Goal: Task Accomplishment & Management: Manage account settings

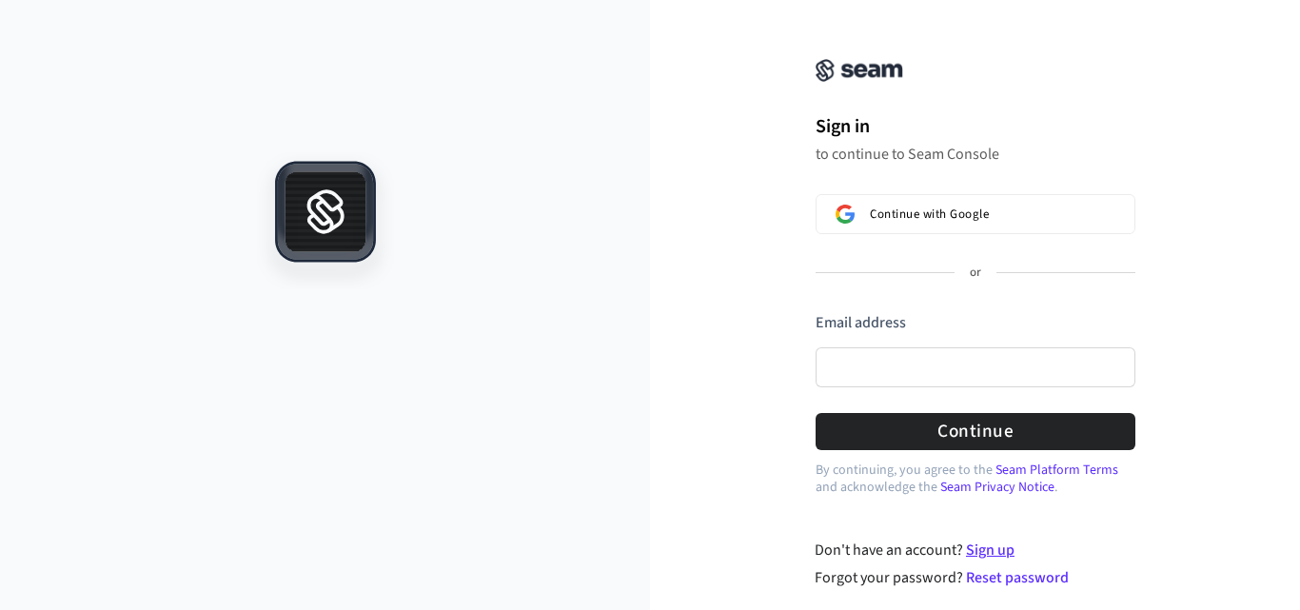
click at [1000, 549] on link "Sign up" at bounding box center [990, 550] width 49 height 21
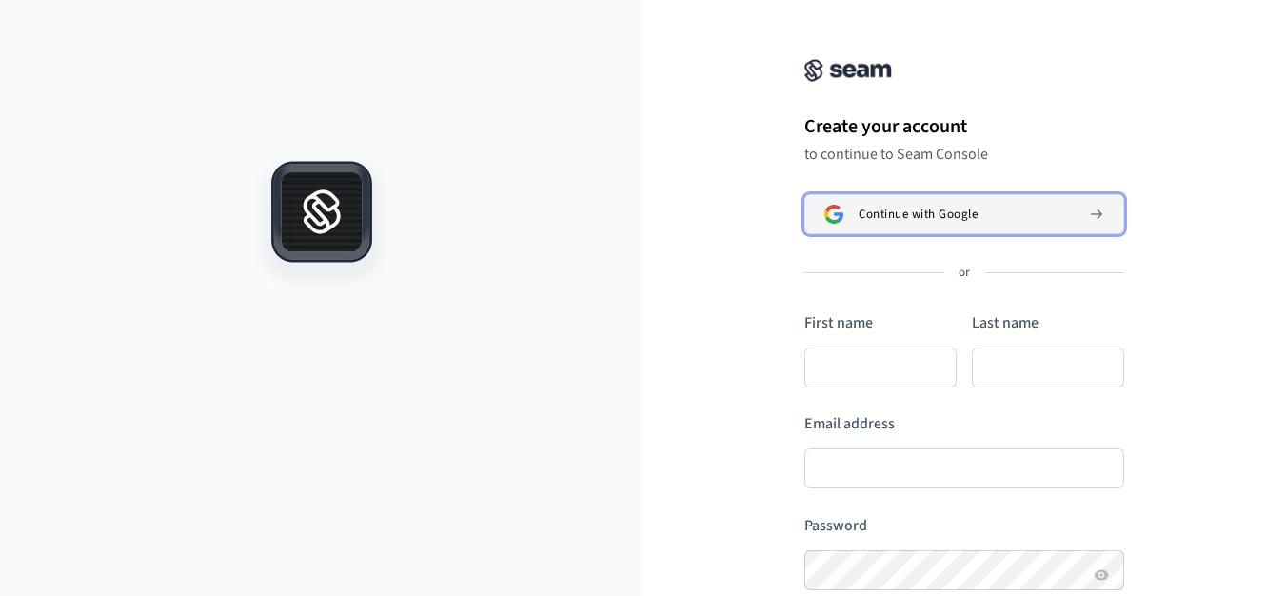
click at [967, 209] on span "Continue with Google" at bounding box center [917, 213] width 119 height 15
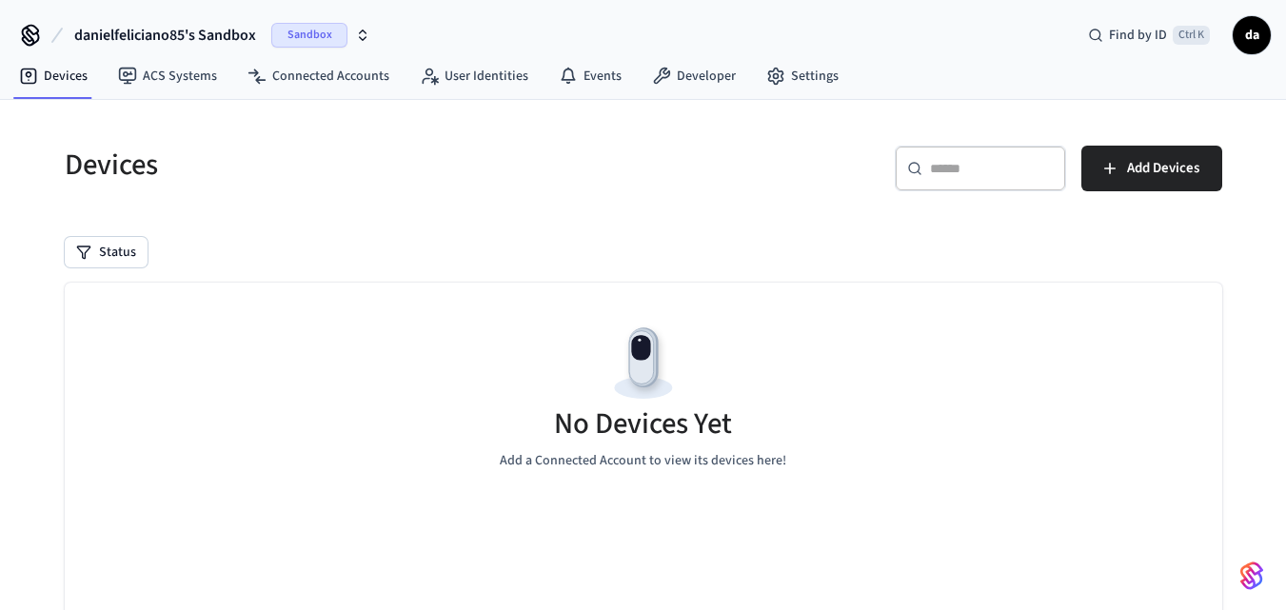
click at [370, 34] on icon "button" at bounding box center [362, 35] width 15 height 15
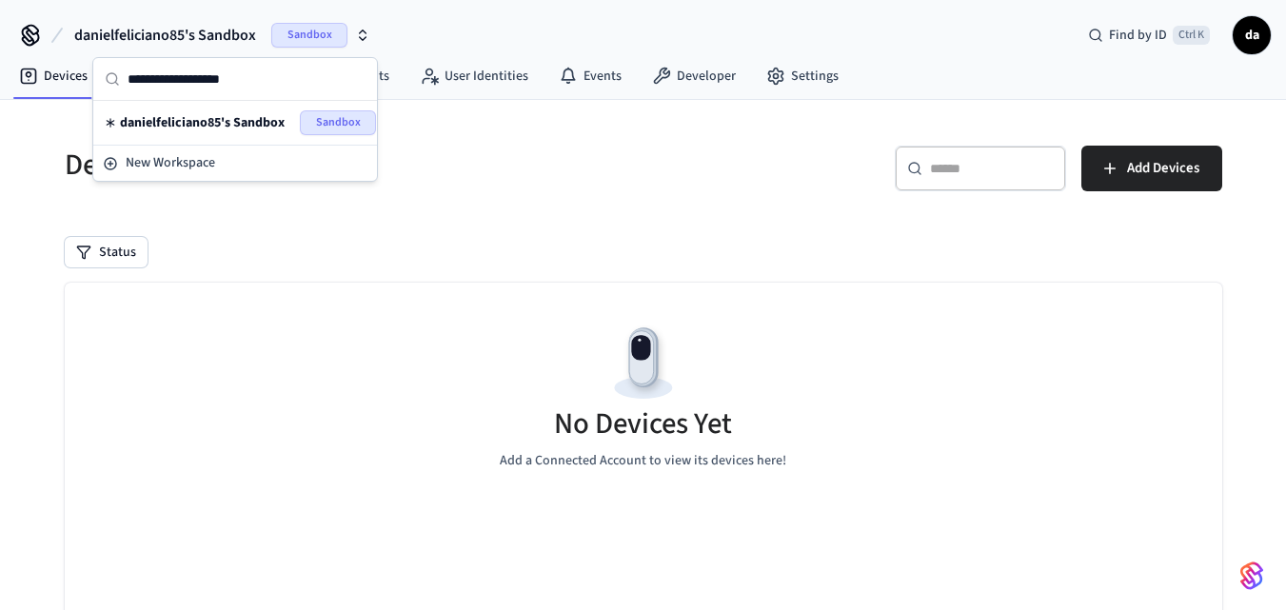
click at [442, 24] on div "danielfeliciano85's Sandbox Sandbox Find by ID Ctrl K da" at bounding box center [643, 27] width 1286 height 55
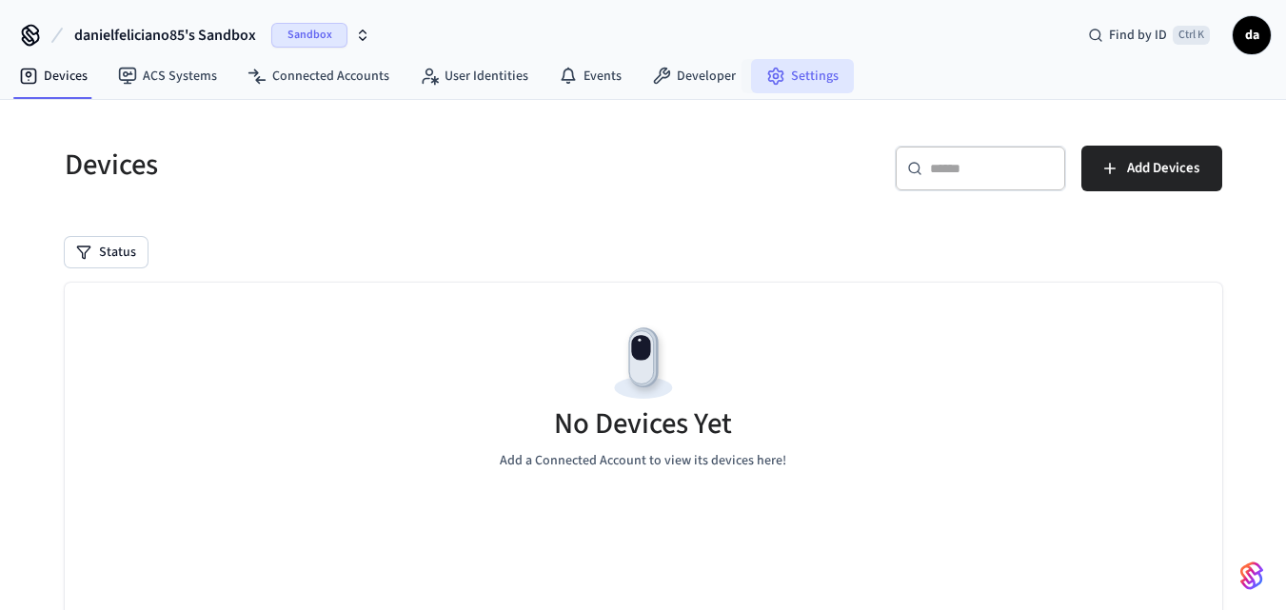
click at [819, 68] on link "Settings" at bounding box center [802, 76] width 103 height 34
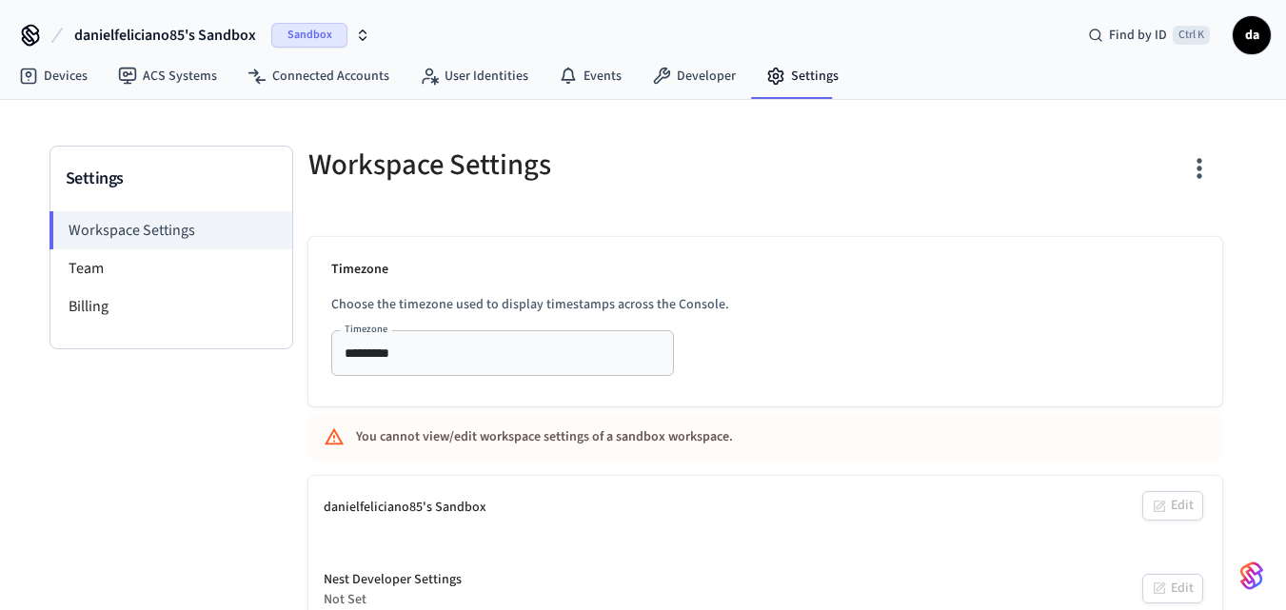
scroll to position [101, 0]
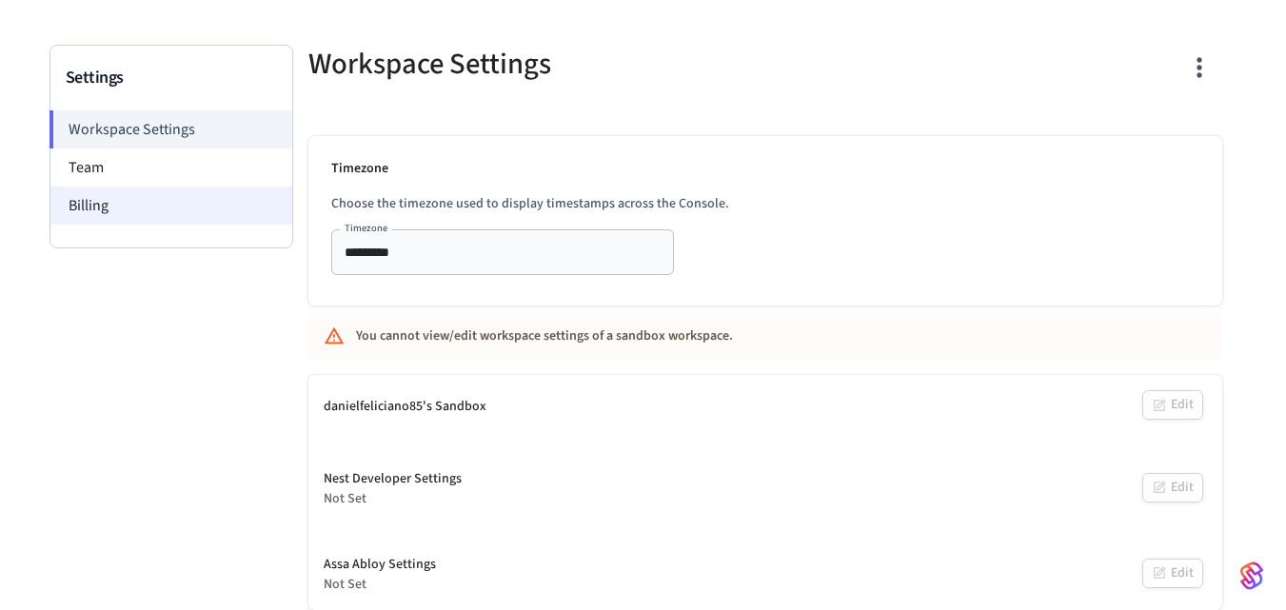
click at [95, 198] on li "Billing" at bounding box center [171, 205] width 242 height 38
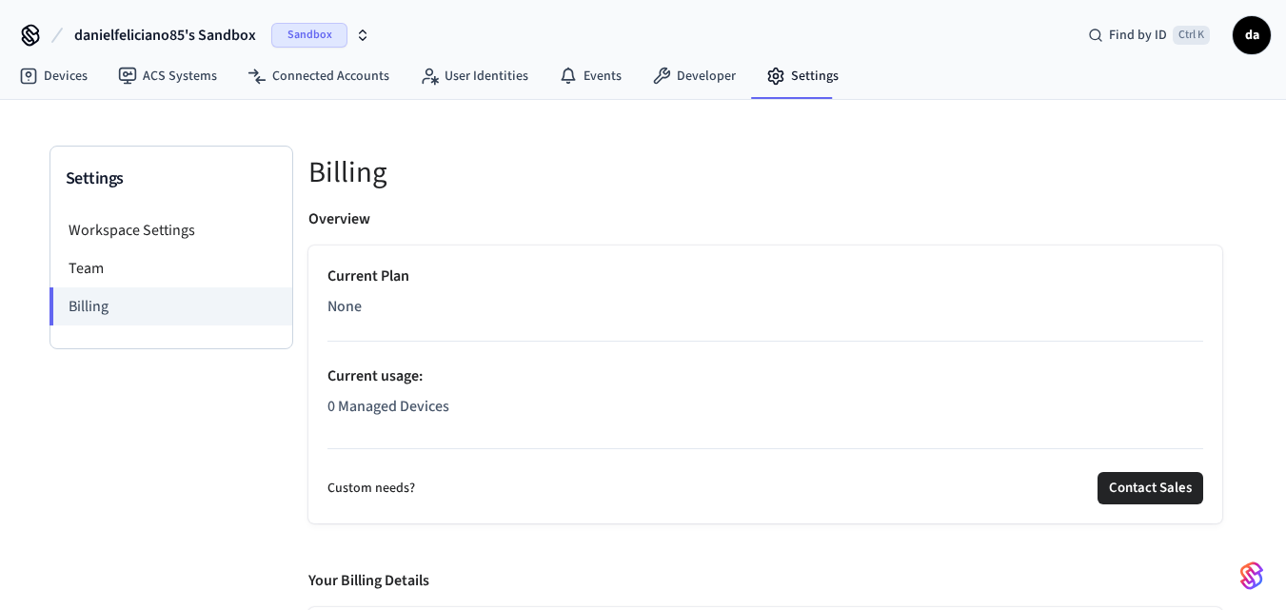
drag, startPoint x: 409, startPoint y: 399, endPoint x: 380, endPoint y: 337, distance: 68.5
click at [407, 390] on div "Current Plan None Current usage : 0 Managed Devices" at bounding box center [764, 345] width 875 height 161
drag, startPoint x: 341, startPoint y: 310, endPoint x: 349, endPoint y: 284, distance: 28.0
click at [338, 309] on span "None" at bounding box center [344, 306] width 34 height 23
click at [360, 272] on p "Current Plan" at bounding box center [764, 276] width 875 height 23
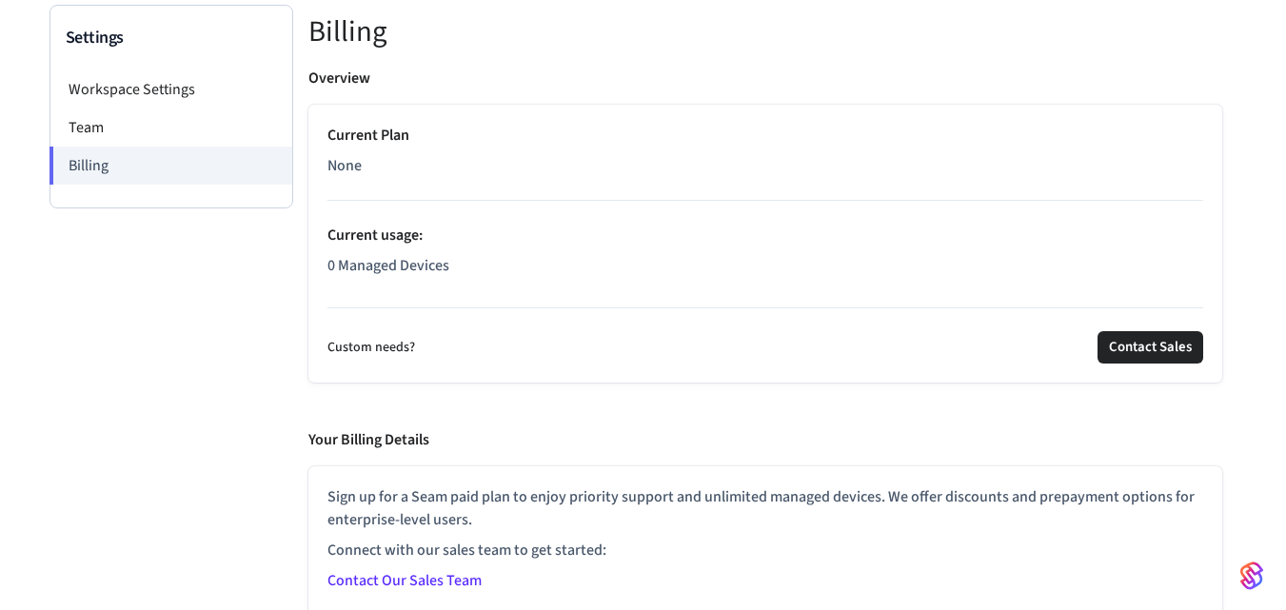
scroll to position [149, 0]
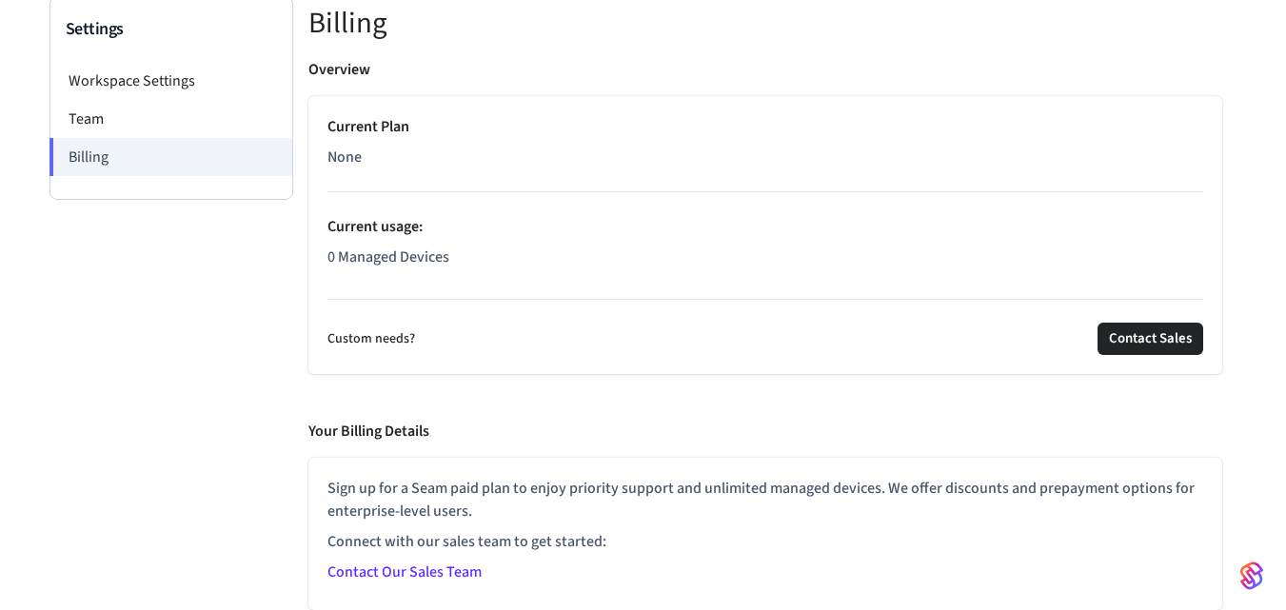
click at [1247, 575] on img "button" at bounding box center [1251, 575] width 23 height 30
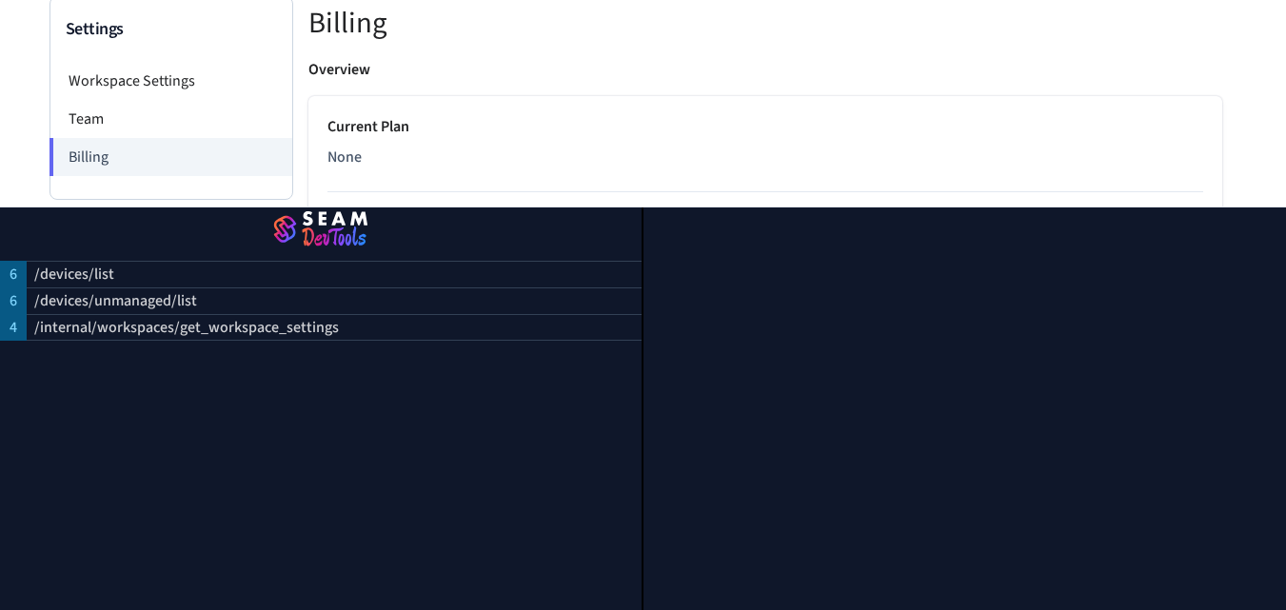
click at [1045, 88] on div "Overview" at bounding box center [764, 73] width 913 height 30
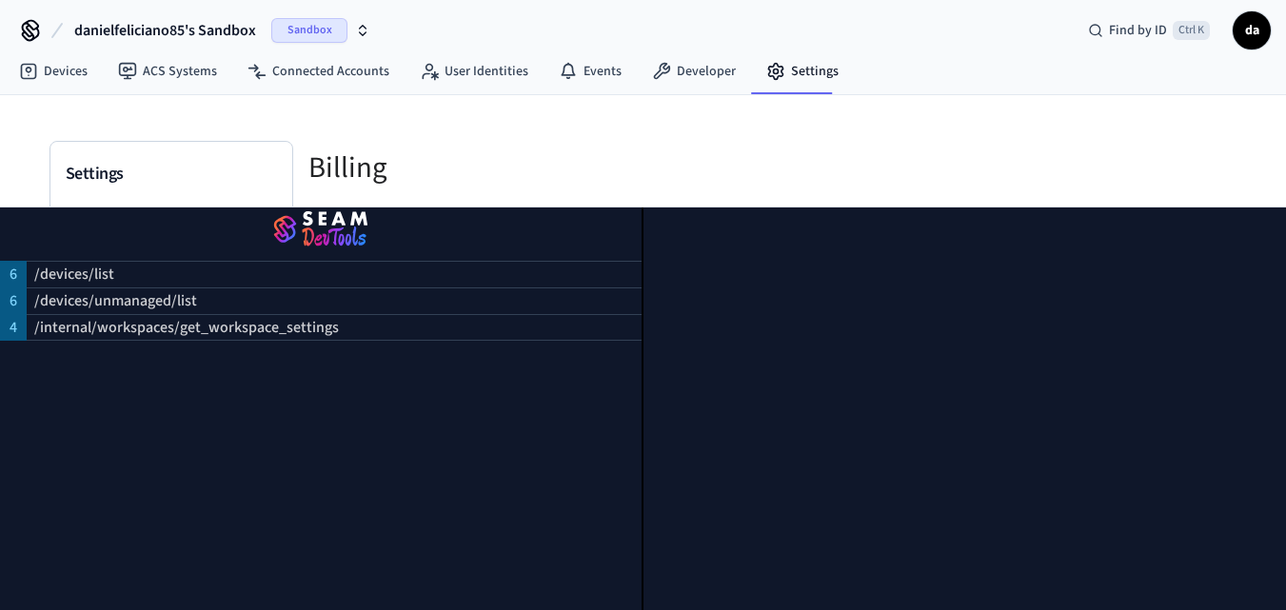
scroll to position [0, 0]
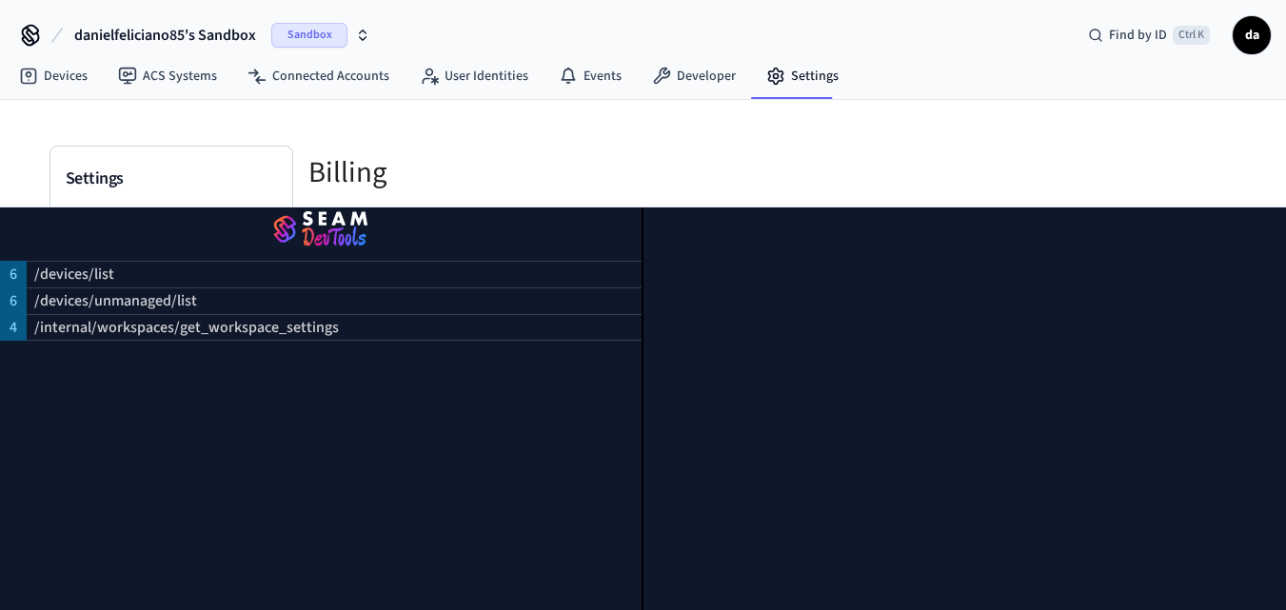
click at [1225, 121] on div "Settings Workspace Settings Team Billing Billing Overview Current Plan None Cur…" at bounding box center [643, 429] width 1218 height 659
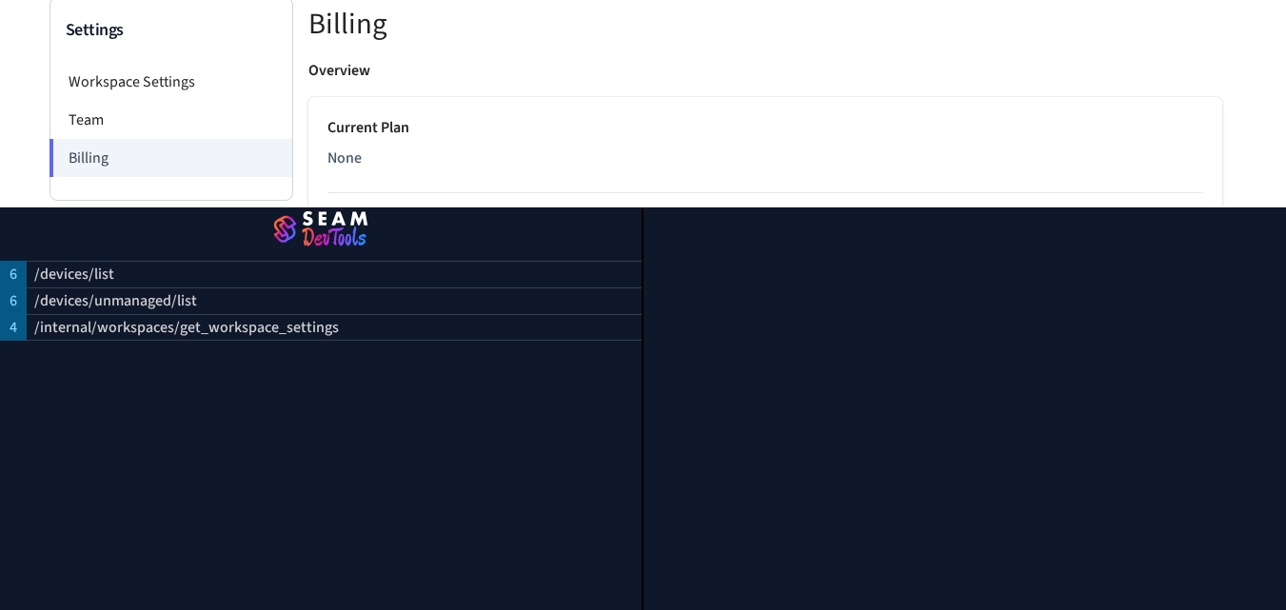
scroll to position [149, 0]
click at [98, 115] on li "Team" at bounding box center [171, 119] width 242 height 38
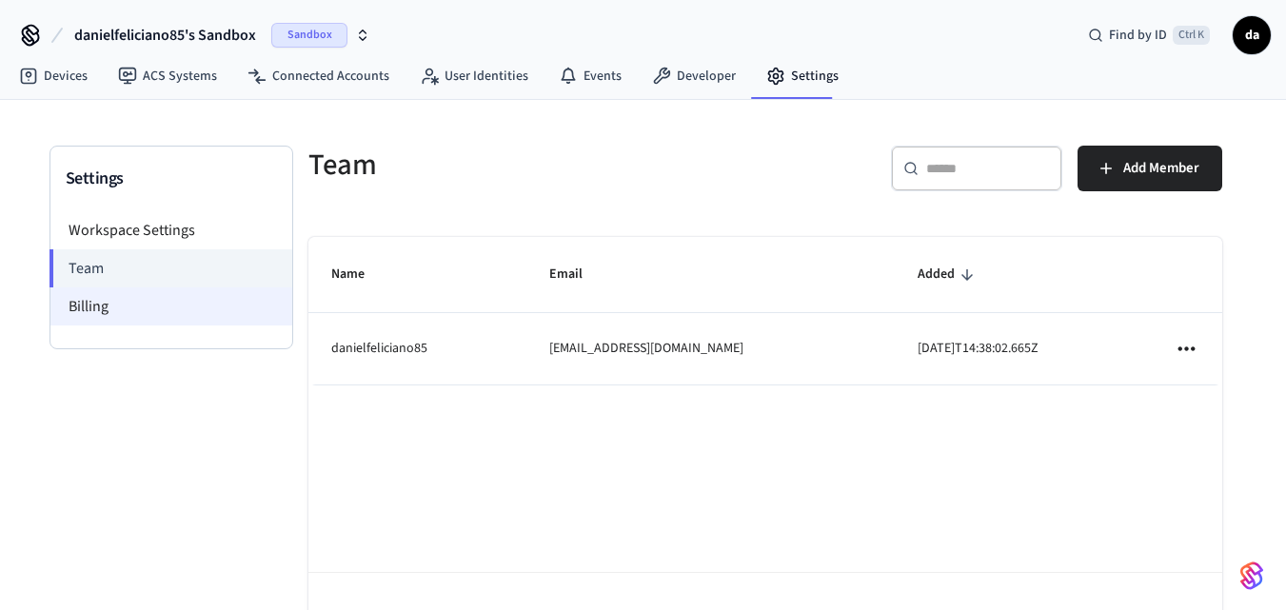
click at [150, 303] on li "Billing" at bounding box center [171, 306] width 242 height 38
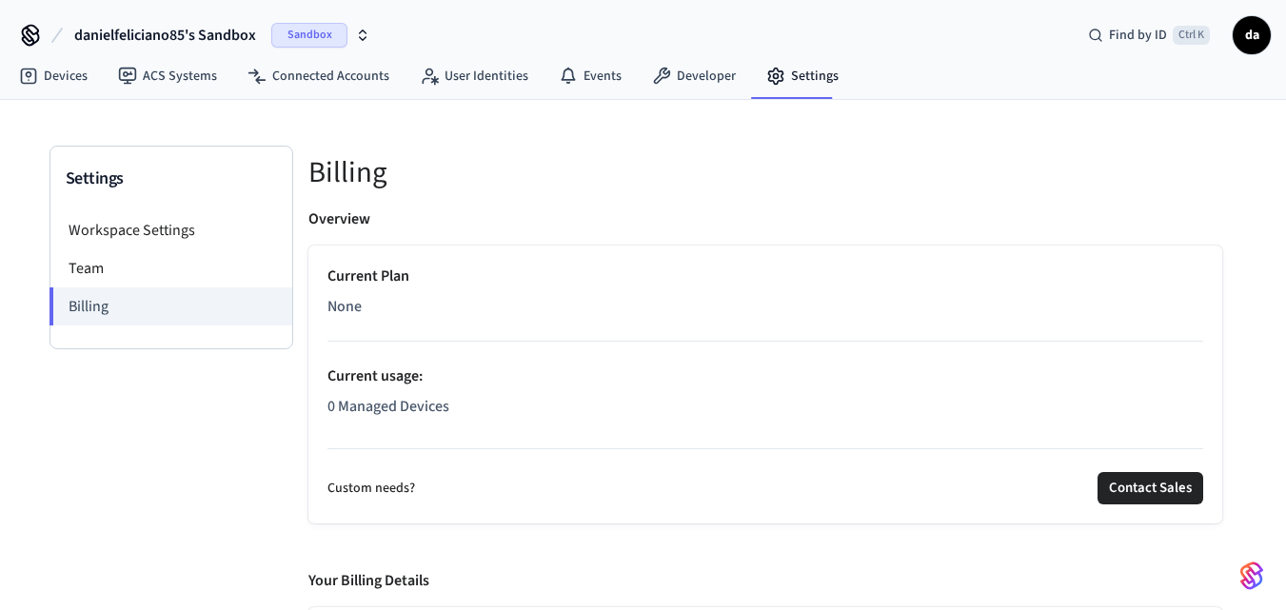
click at [349, 305] on span "None" at bounding box center [344, 306] width 34 height 23
click at [363, 265] on p "Current Plan" at bounding box center [764, 276] width 875 height 23
click at [332, 320] on div "Current Plan None Current usage : 0 Managed Devices" at bounding box center [764, 345] width 875 height 161
click at [711, 58] on nav "Devices ACS Systems Connected Accounts User Identities Events Developer Settings" at bounding box center [429, 77] width 850 height 44
click at [698, 72] on link "Developer" at bounding box center [694, 76] width 114 height 34
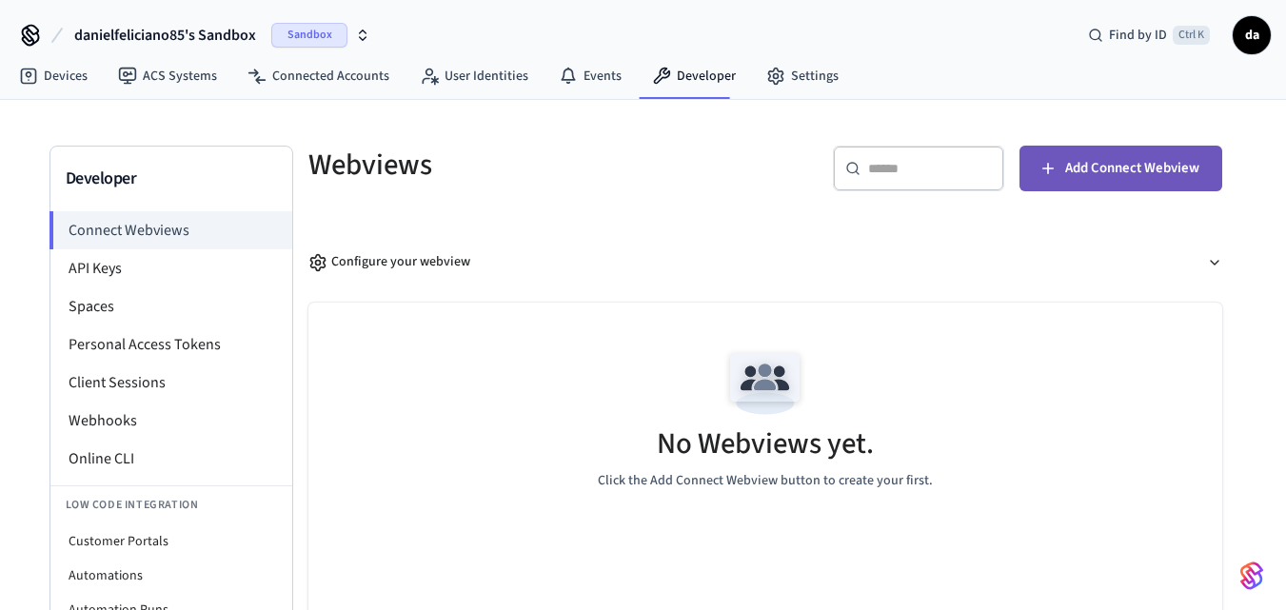
click at [1140, 173] on span "Add Connect Webview" at bounding box center [1132, 168] width 134 height 25
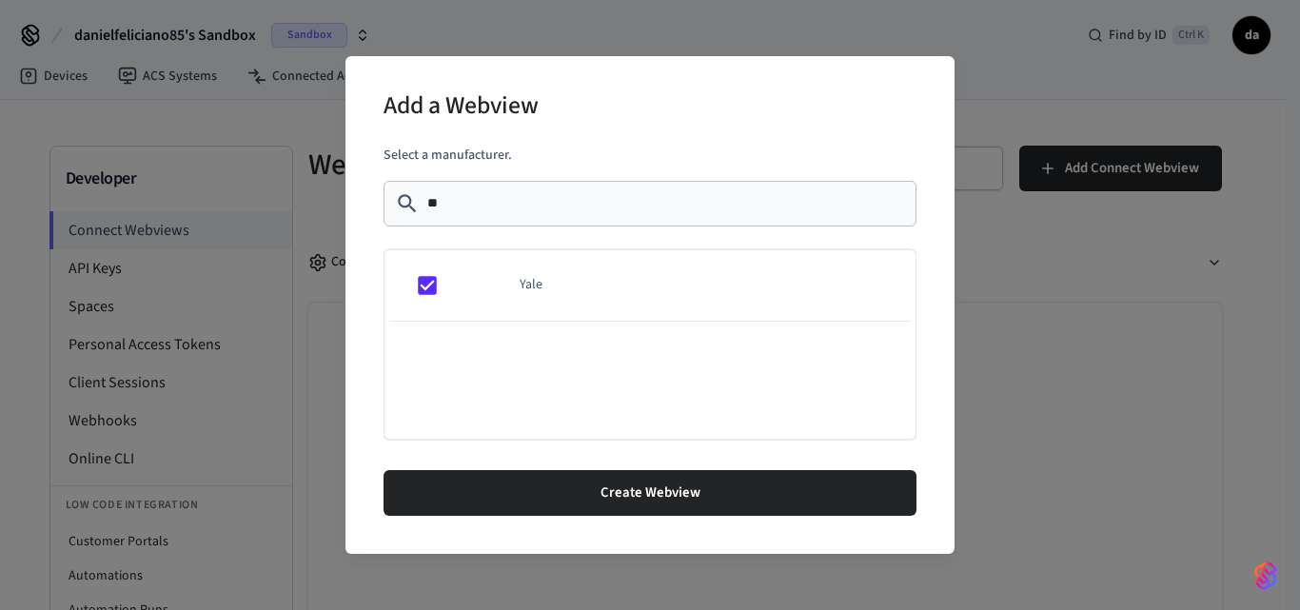
click at [506, 216] on div "​ ** ​" at bounding box center [649, 204] width 533 height 46
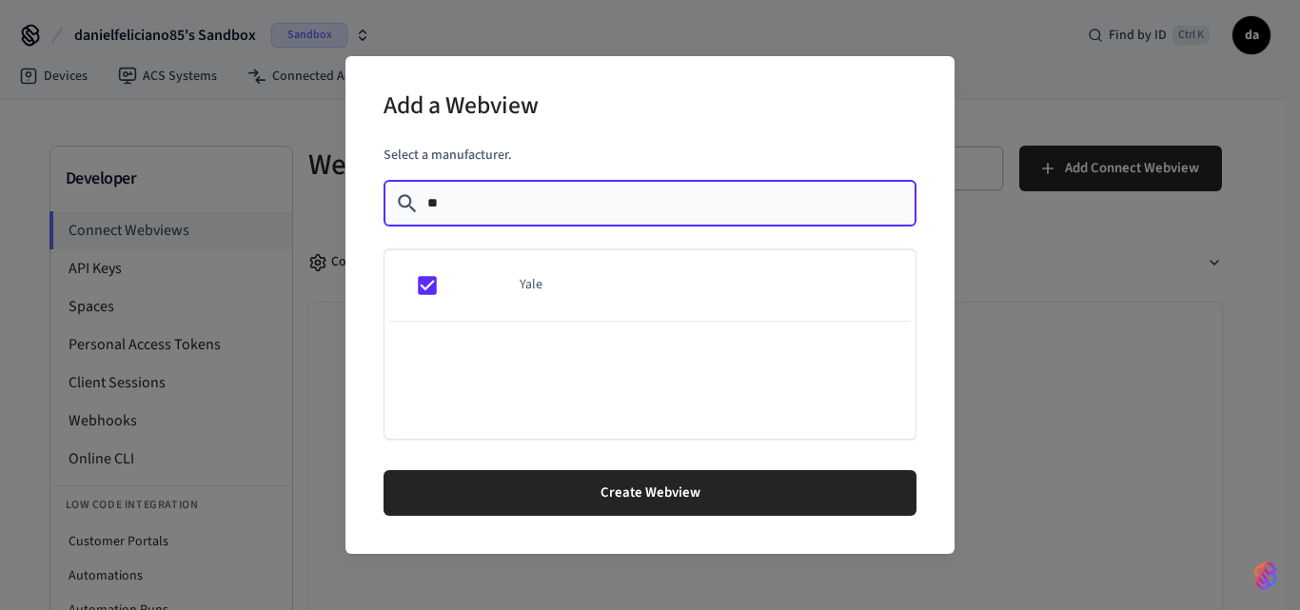
click at [506, 216] on div "​ ** ​" at bounding box center [649, 204] width 533 height 46
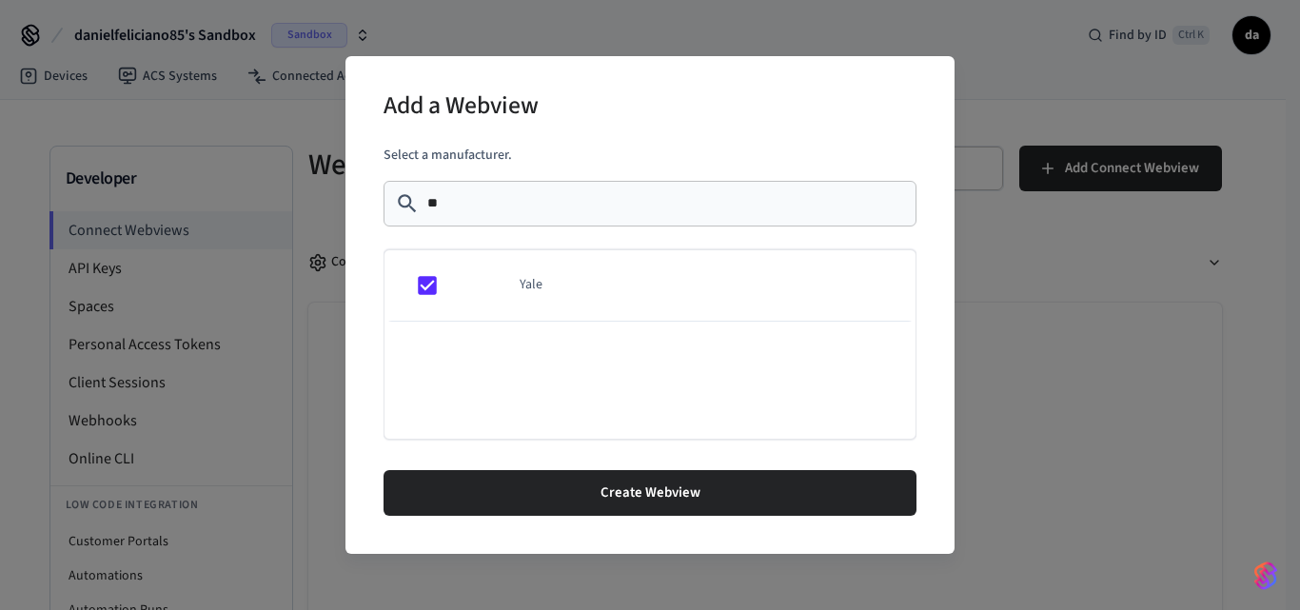
click at [506, 216] on div "​ ** ​" at bounding box center [649, 204] width 533 height 46
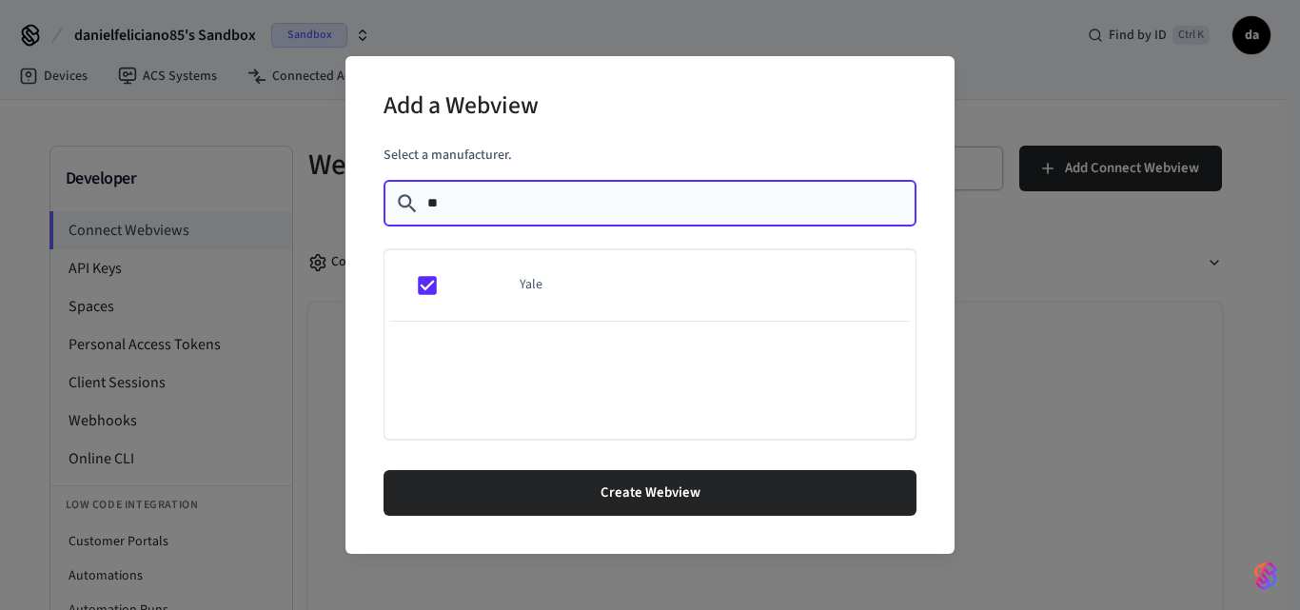
type input "*"
click at [524, 207] on input "**" at bounding box center [666, 203] width 478 height 19
type input "*"
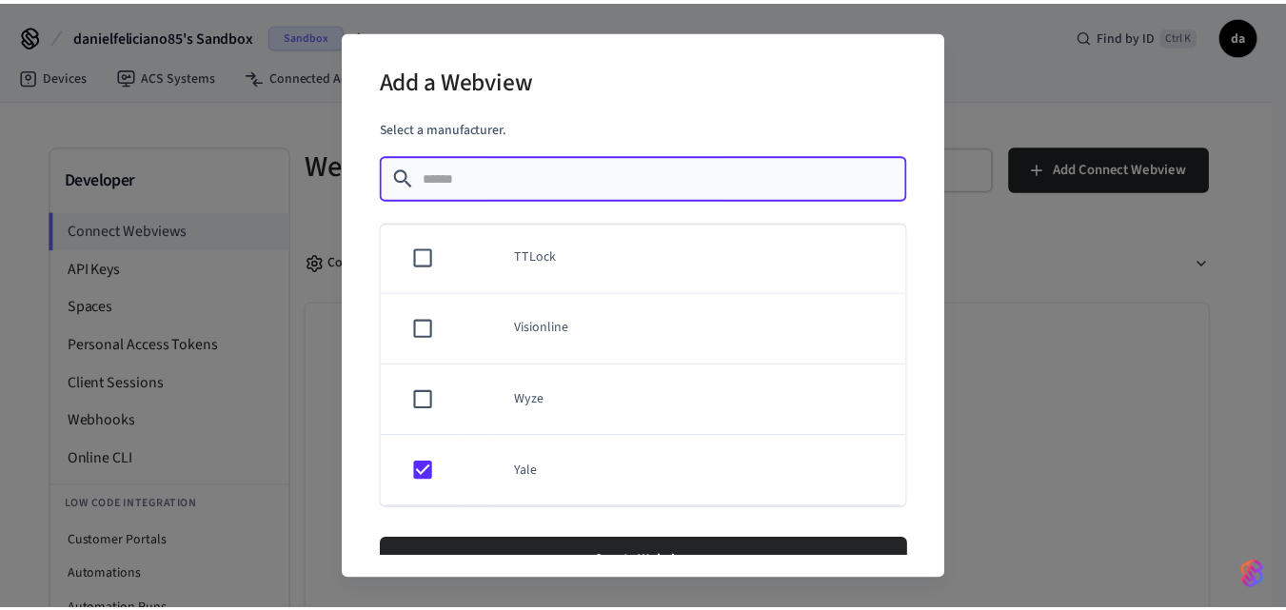
scroll to position [43, 0]
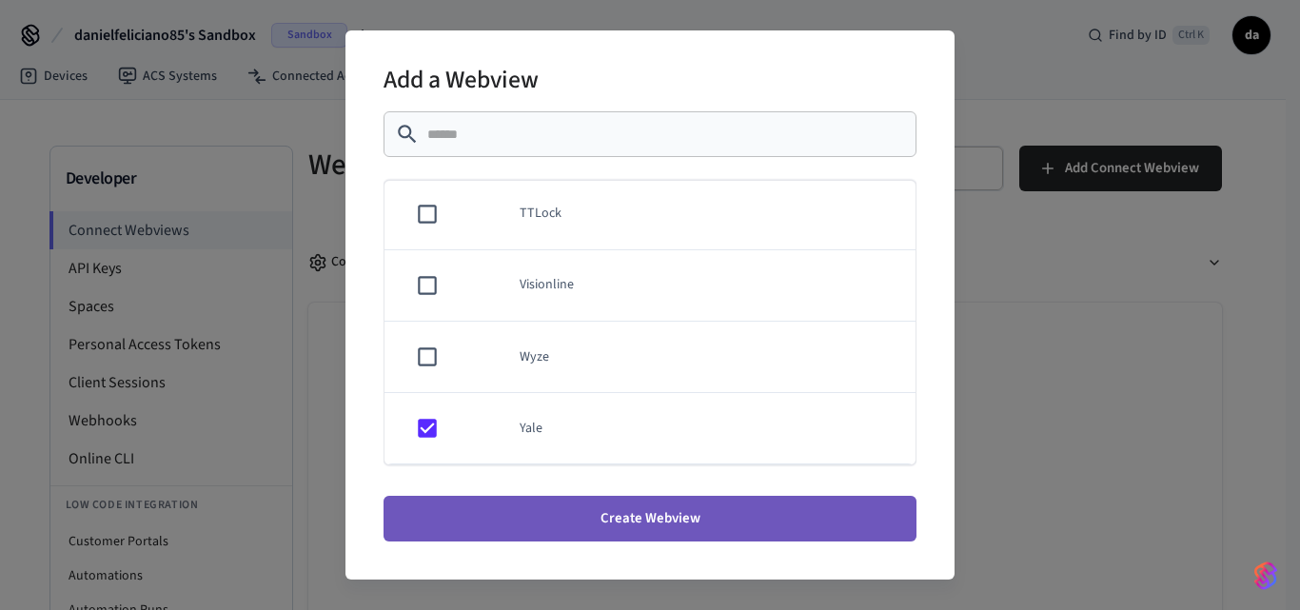
click at [672, 519] on button "Create Webview" at bounding box center [649, 519] width 533 height 46
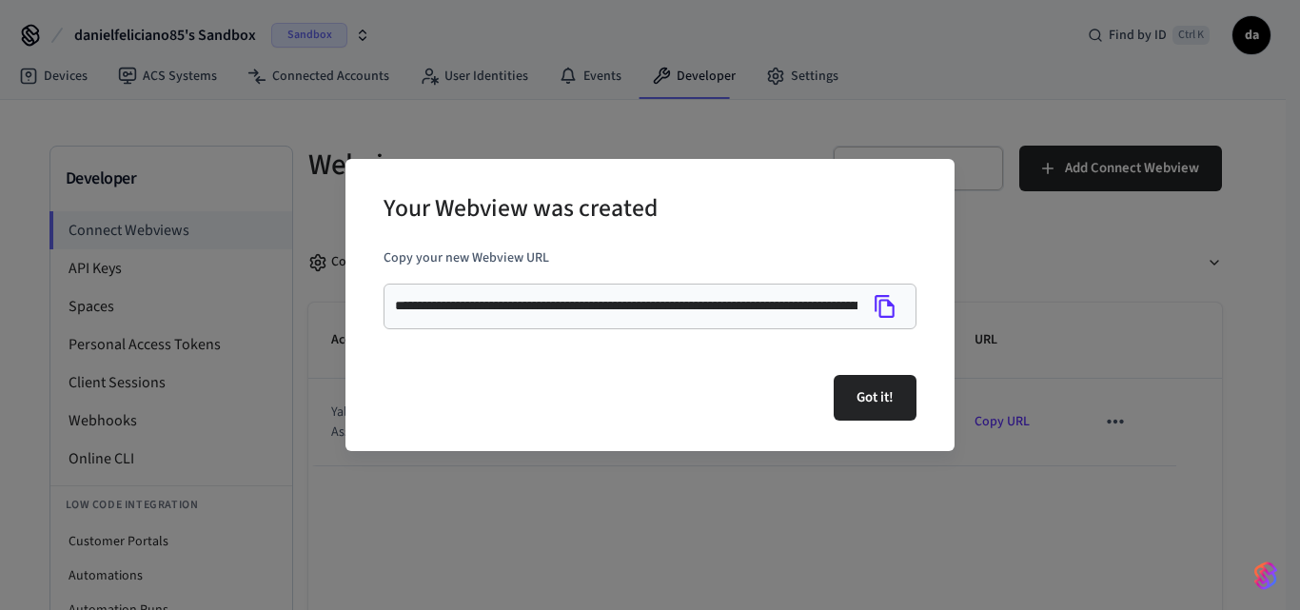
click at [883, 306] on icon "Copy" at bounding box center [885, 306] width 25 height 25
click at [883, 399] on button "Got it!" at bounding box center [875, 398] width 83 height 46
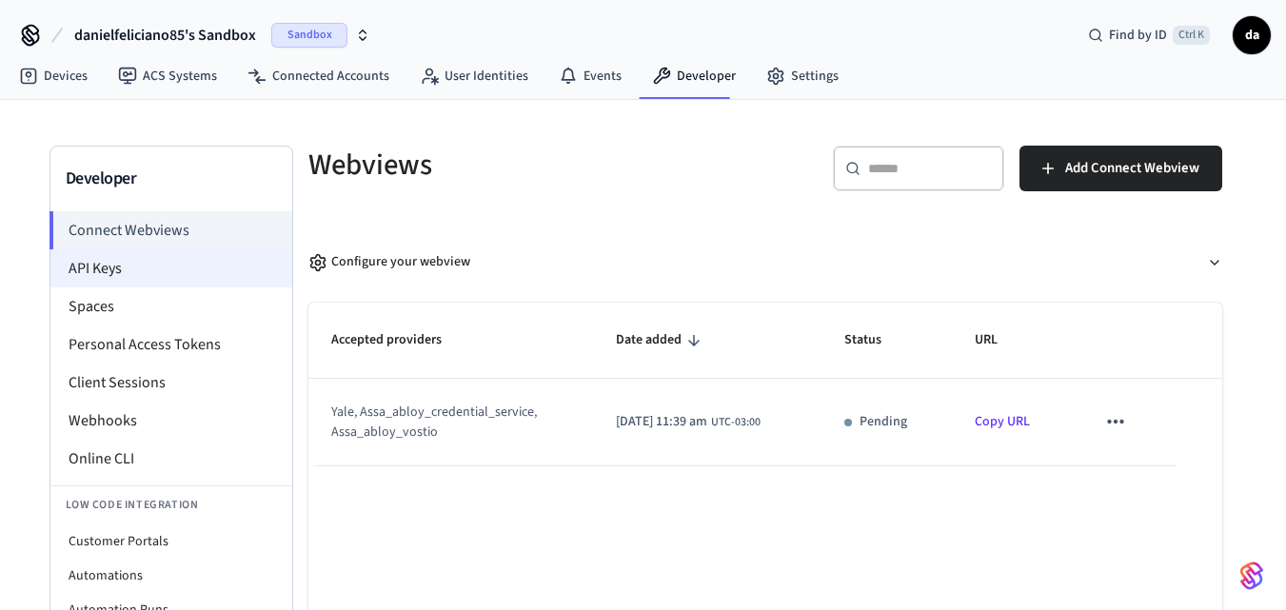
click at [120, 271] on li "API Keys" at bounding box center [171, 268] width 242 height 38
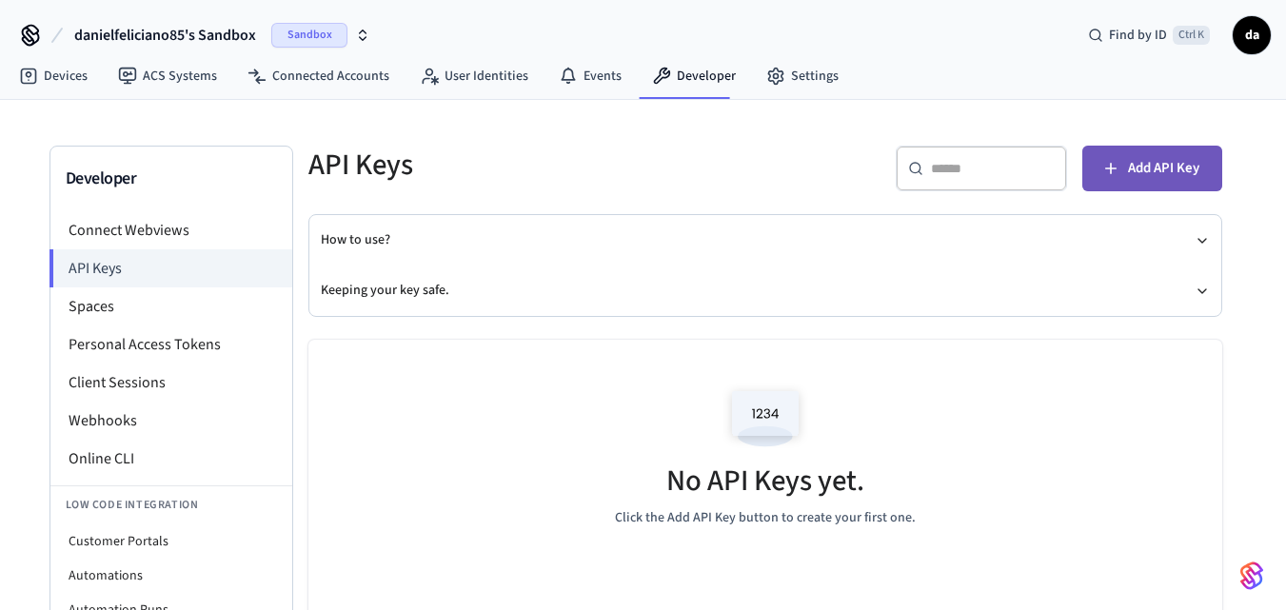
click at [1161, 169] on span "Add API Key" at bounding box center [1163, 168] width 71 height 25
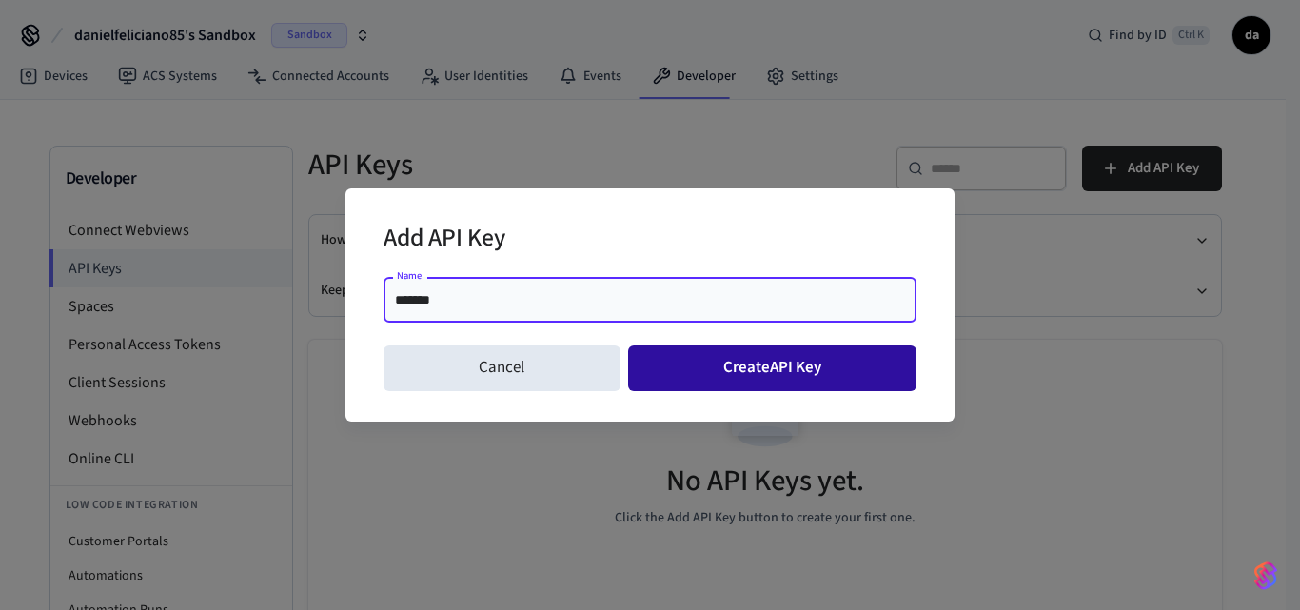
type input "*******"
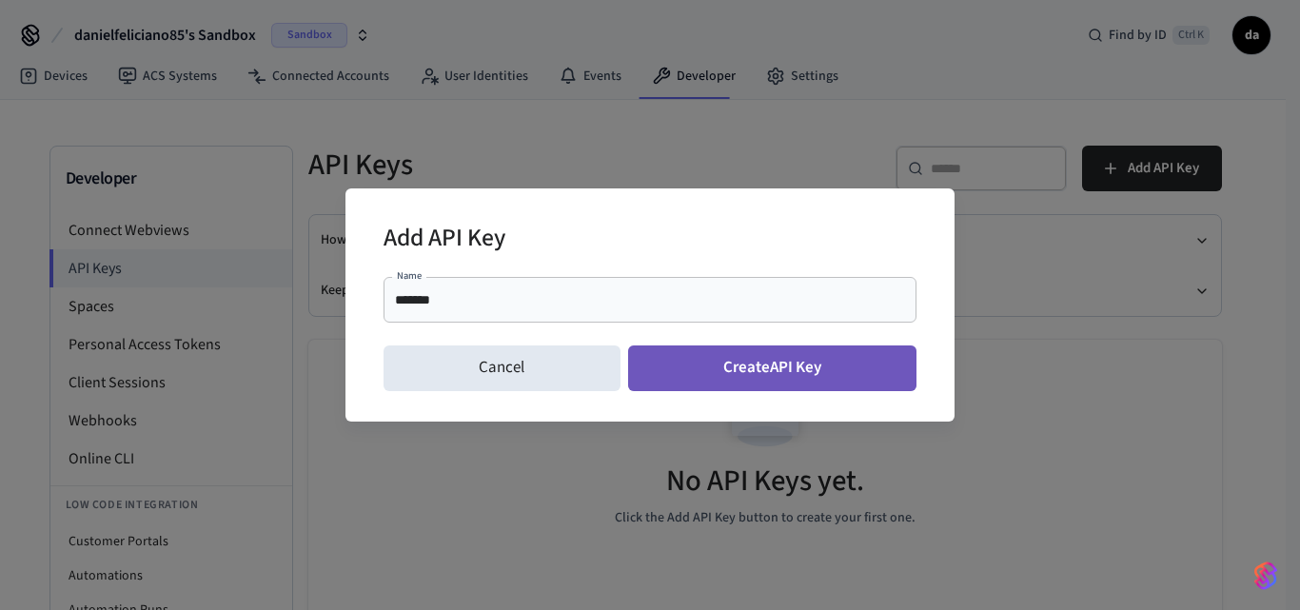
click at [747, 371] on button "Create API Key" at bounding box center [772, 368] width 289 height 46
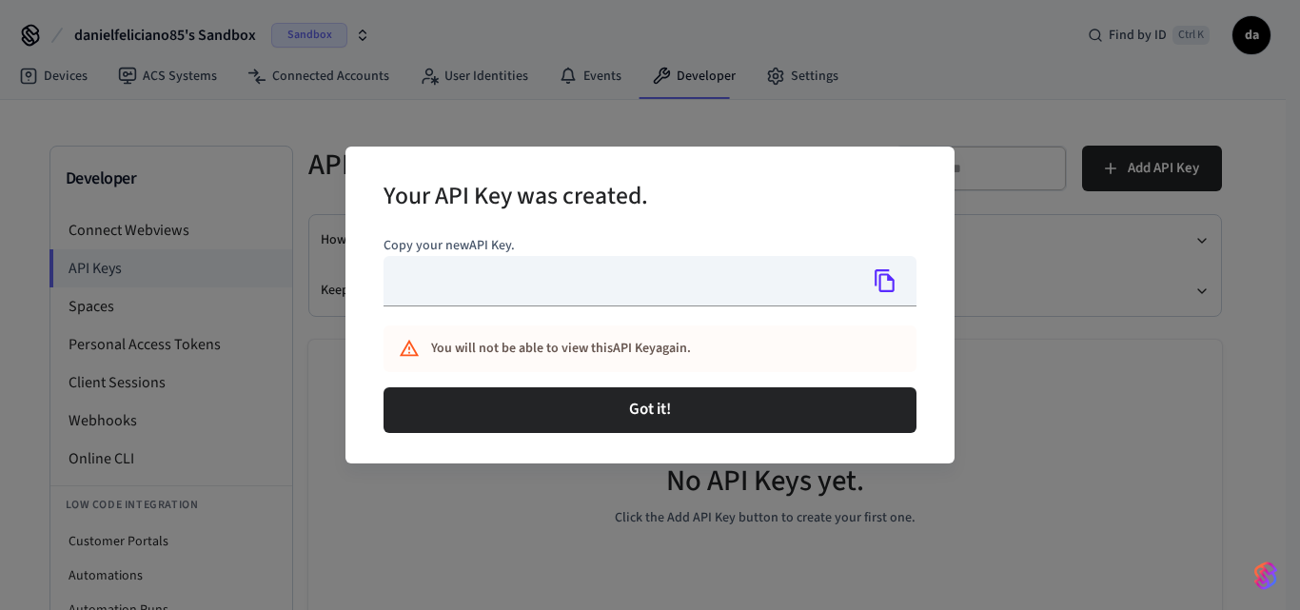
type input "**********"
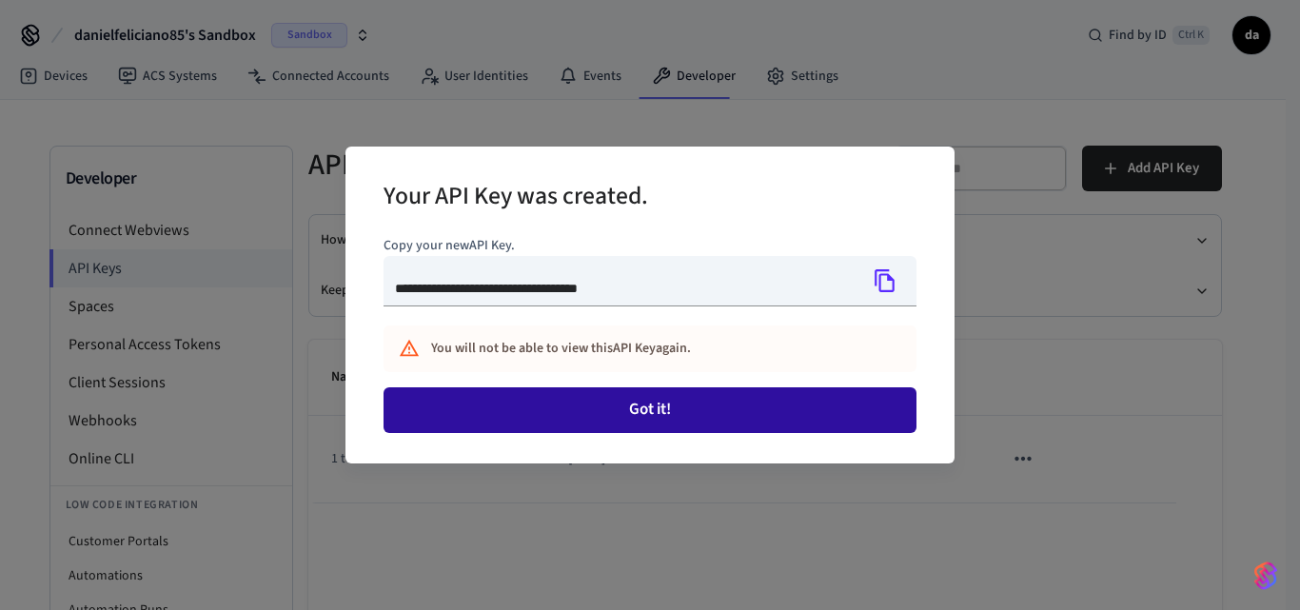
click at [738, 416] on button "Got it!" at bounding box center [649, 410] width 533 height 46
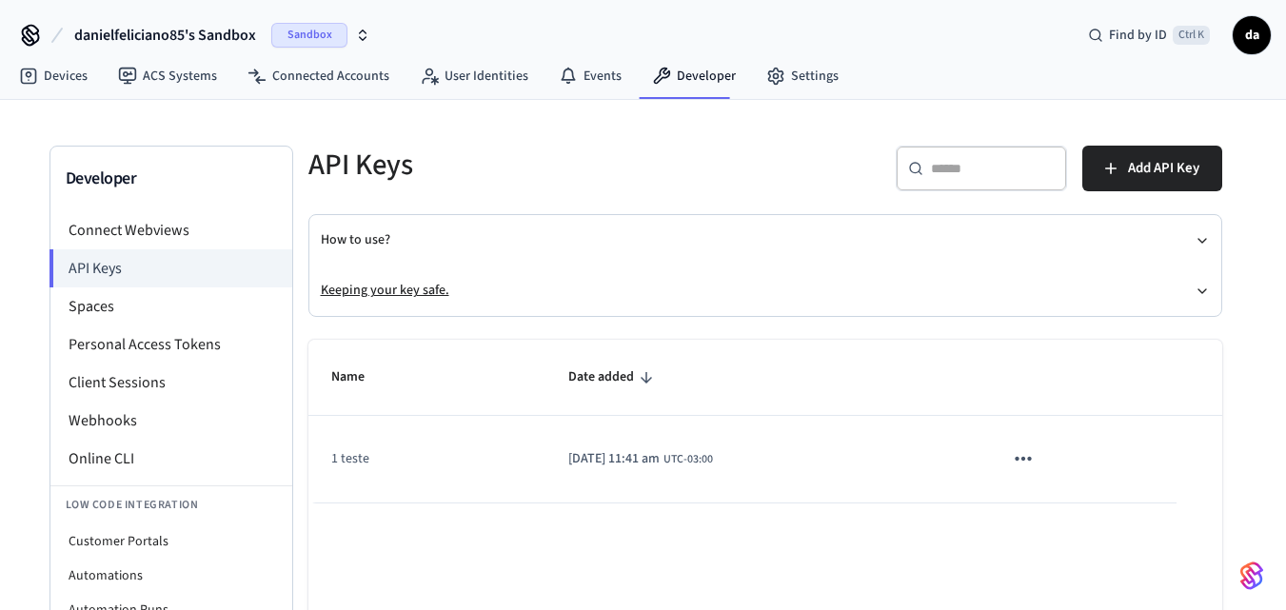
click at [1194, 290] on icon "button" at bounding box center [1201, 291] width 15 height 15
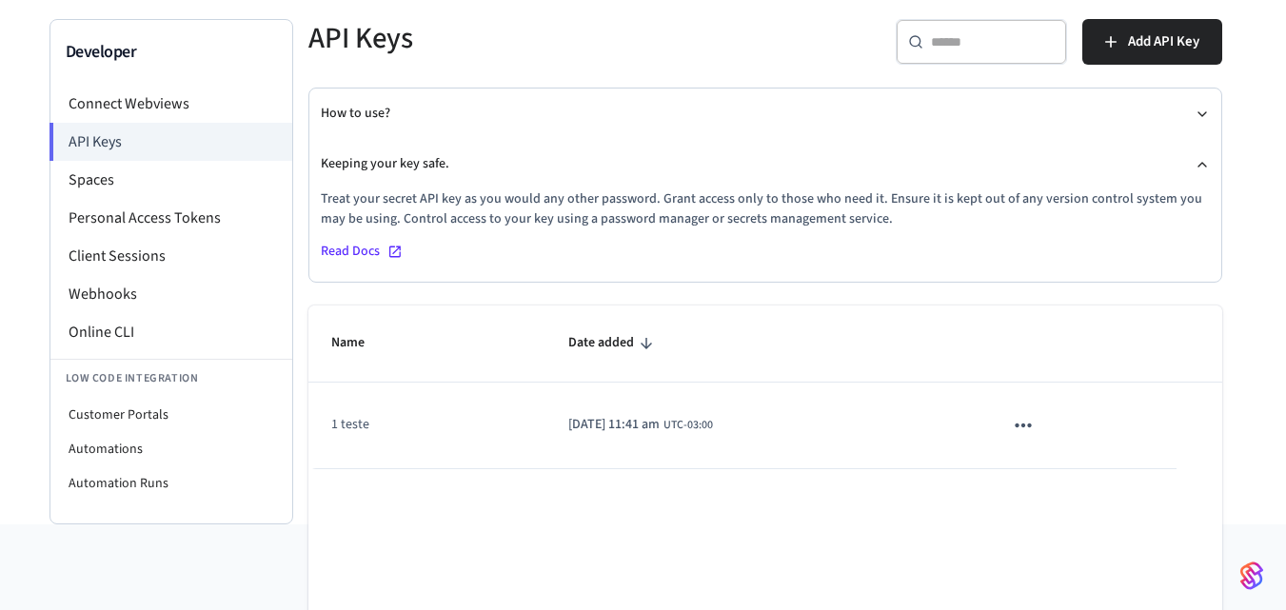
scroll to position [226, 0]
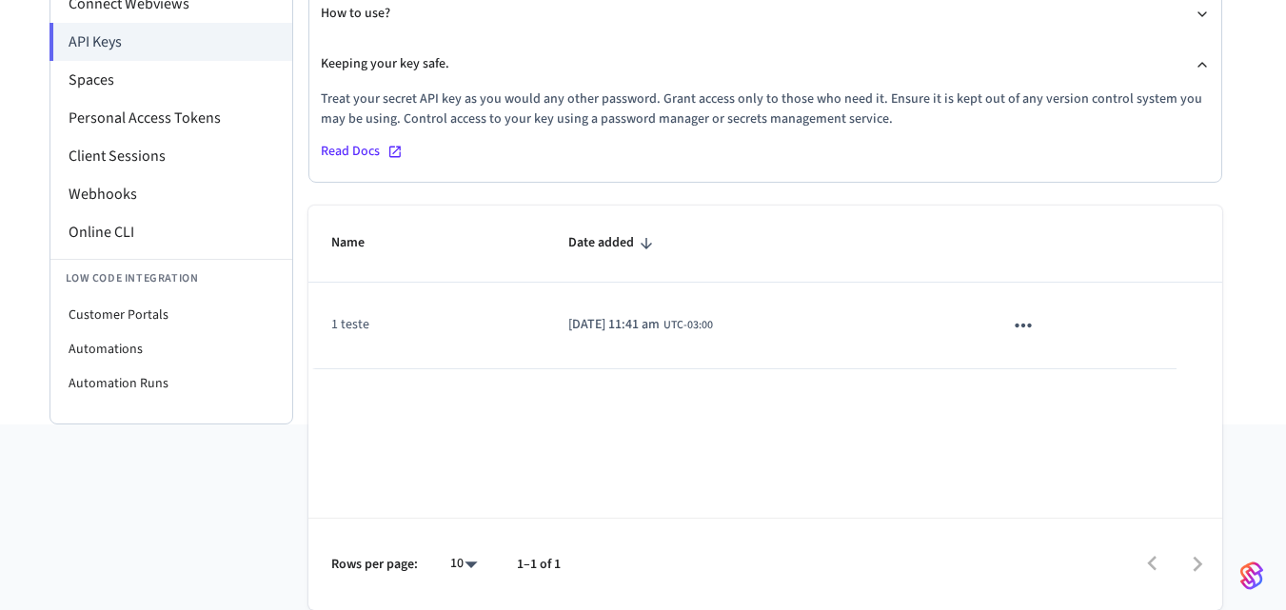
click at [1035, 326] on icon "sticky table" at bounding box center [1023, 325] width 25 height 25
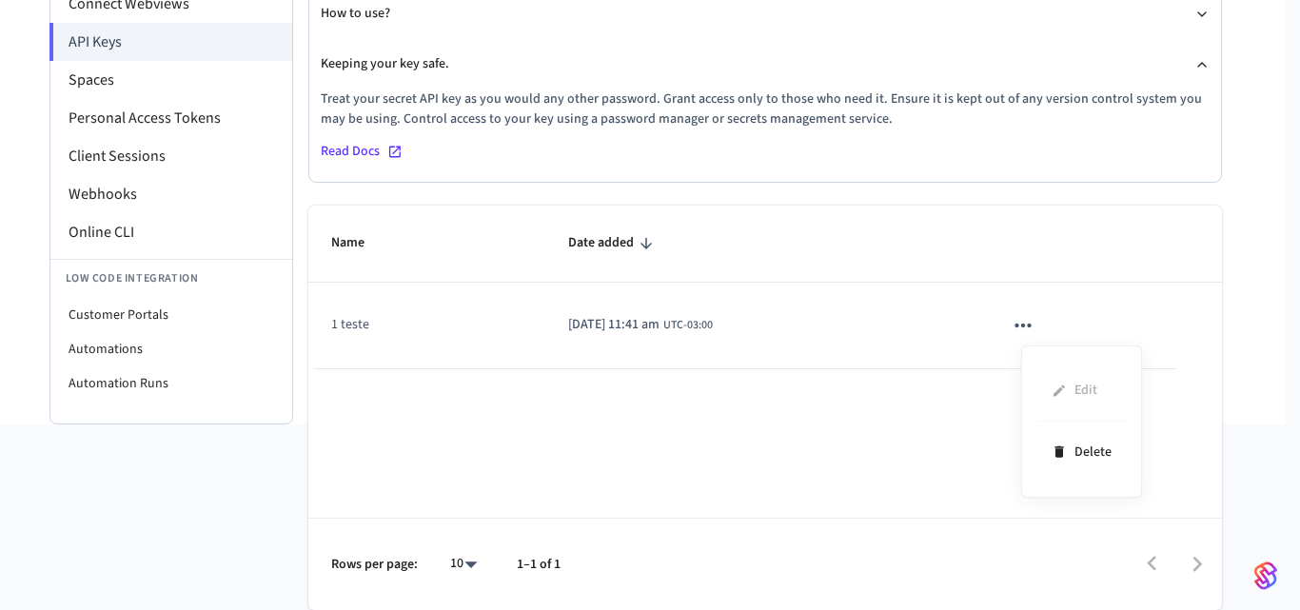
click at [551, 442] on div at bounding box center [650, 305] width 1300 height 610
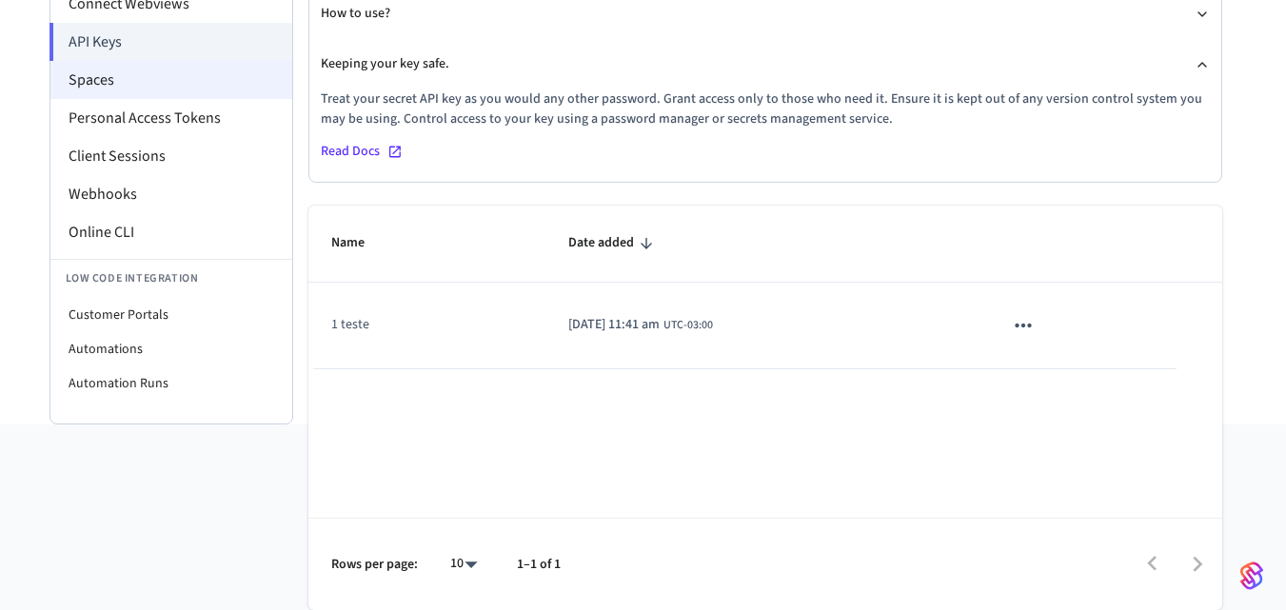
click at [102, 81] on li "Spaces" at bounding box center [171, 80] width 242 height 38
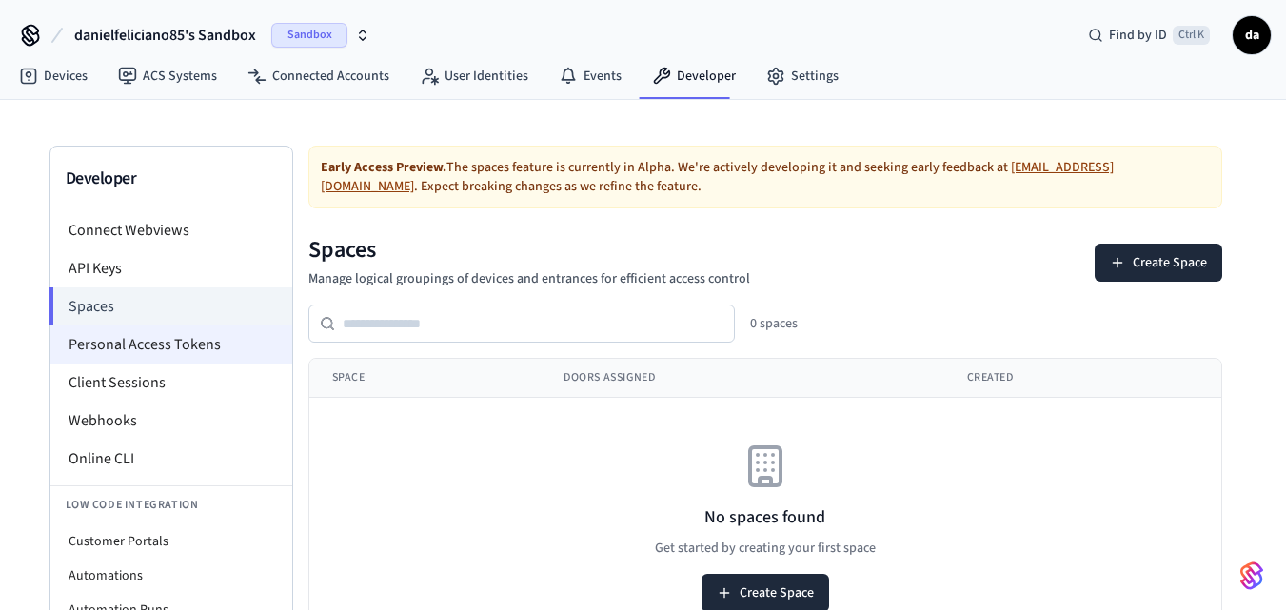
click at [177, 344] on li "Personal Access Tokens" at bounding box center [171, 344] width 242 height 38
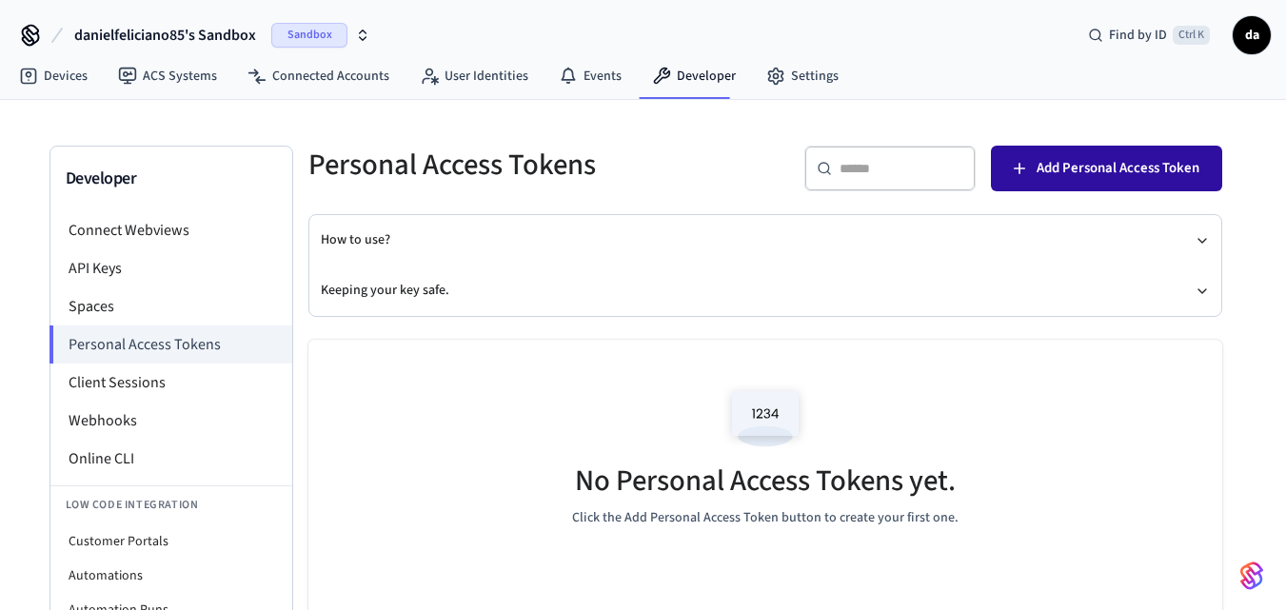
click at [1048, 175] on span "Add Personal Access Token" at bounding box center [1117, 168] width 163 height 25
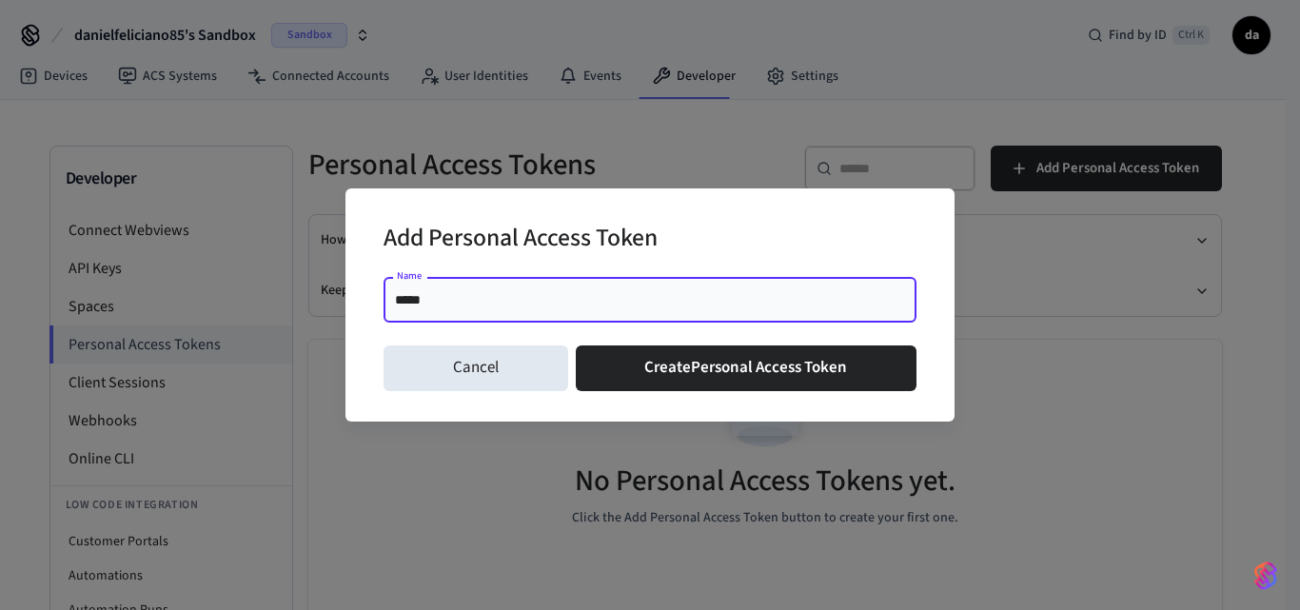
type input "*****"
click at [864, 214] on div "Add Personal Access Token" at bounding box center [649, 240] width 533 height 58
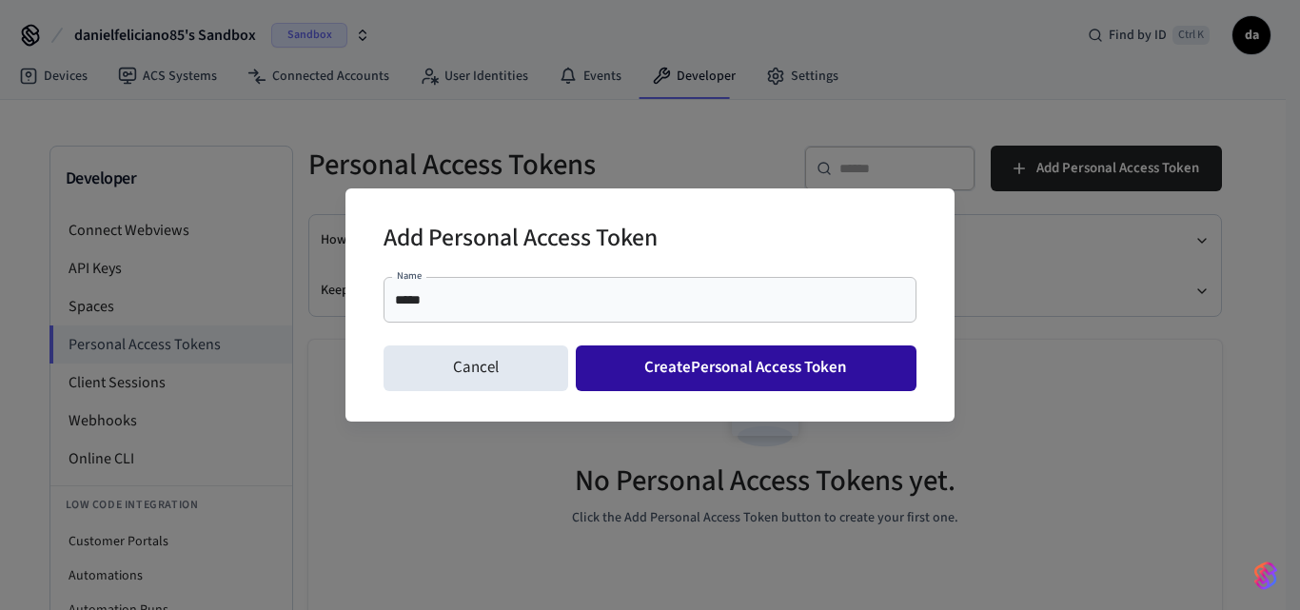
click at [737, 355] on button "Create Personal Access Token" at bounding box center [747, 368] width 342 height 46
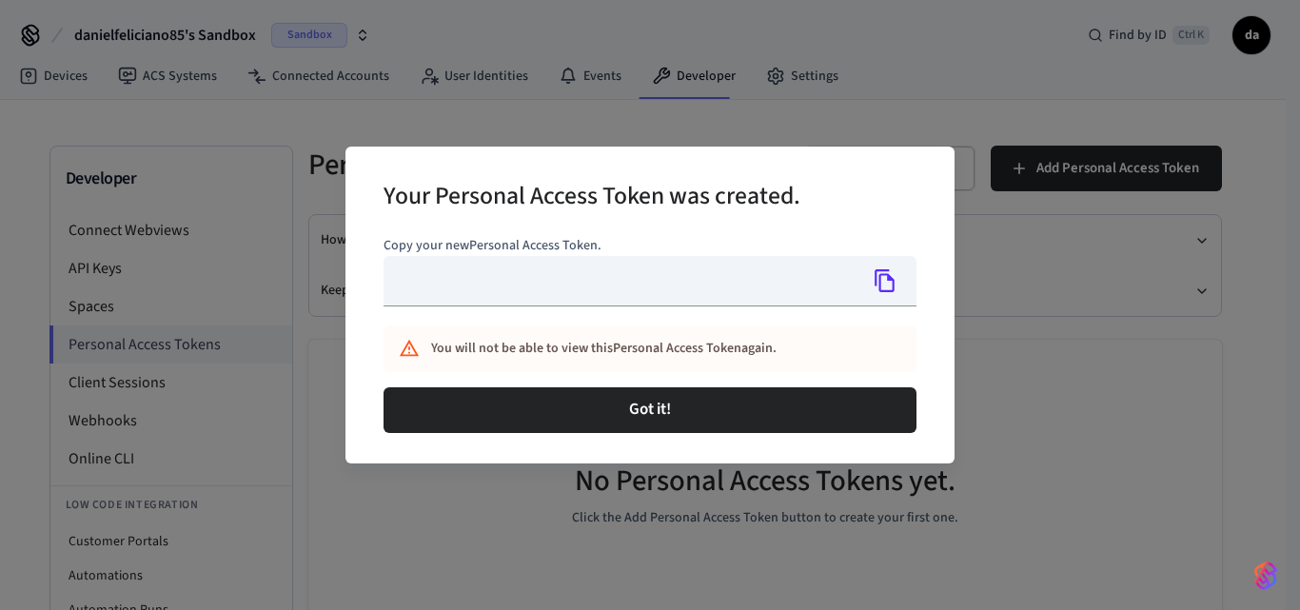
type input "**********"
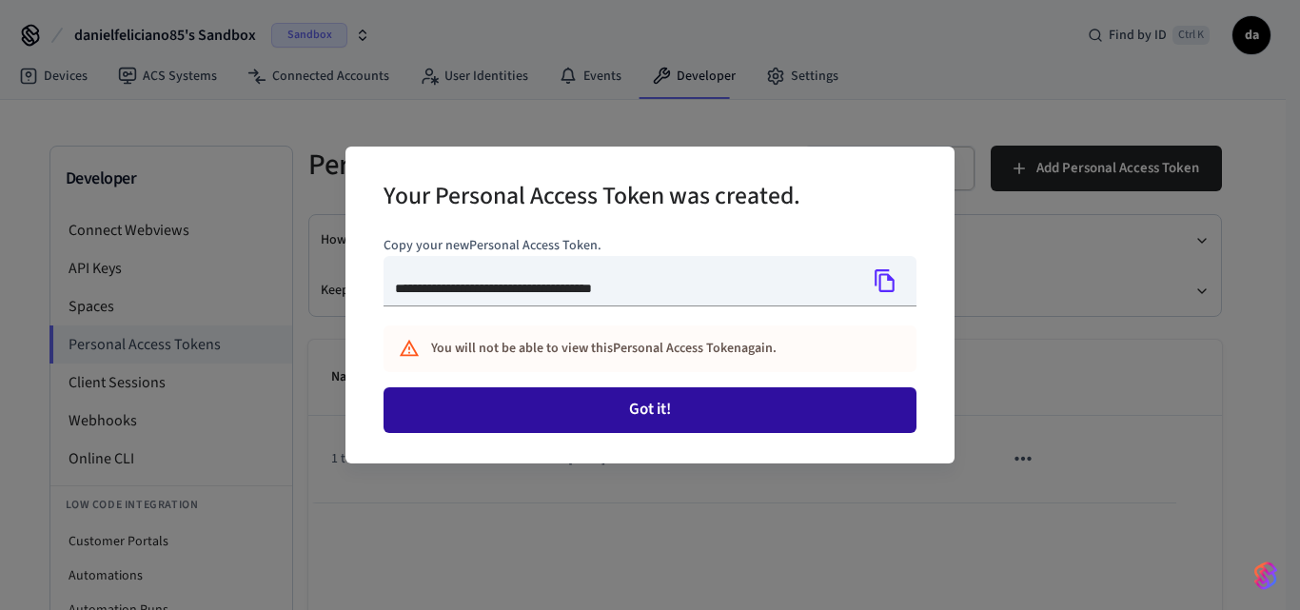
click at [695, 417] on button "Got it!" at bounding box center [649, 410] width 533 height 46
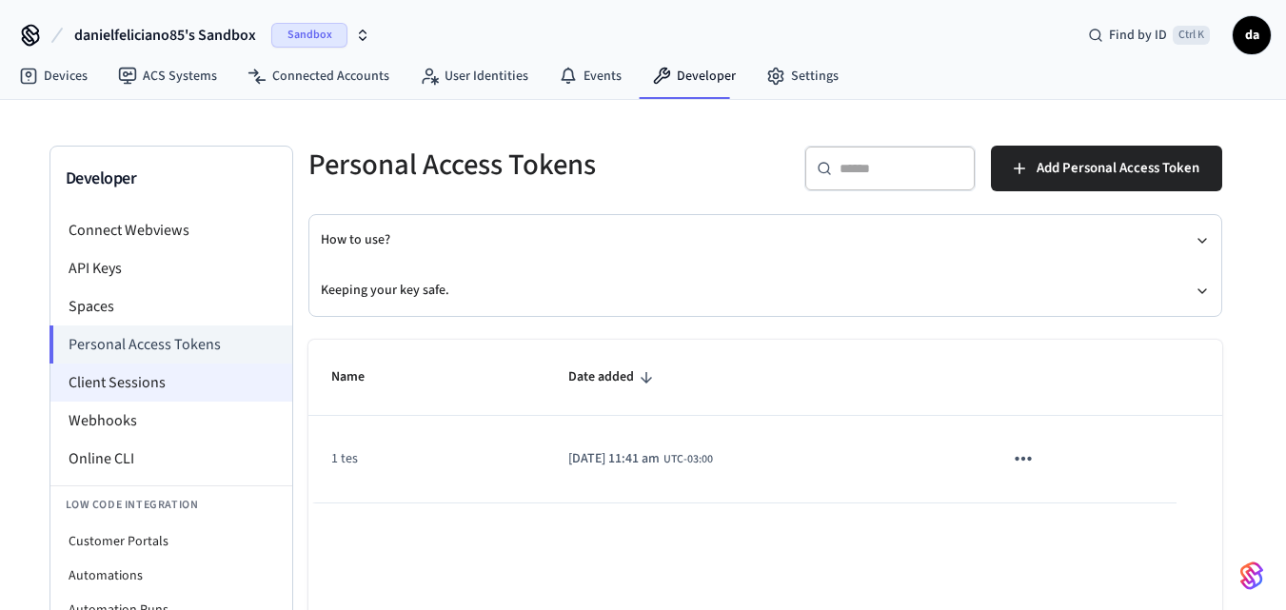
click at [85, 382] on li "Client Sessions" at bounding box center [171, 382] width 242 height 38
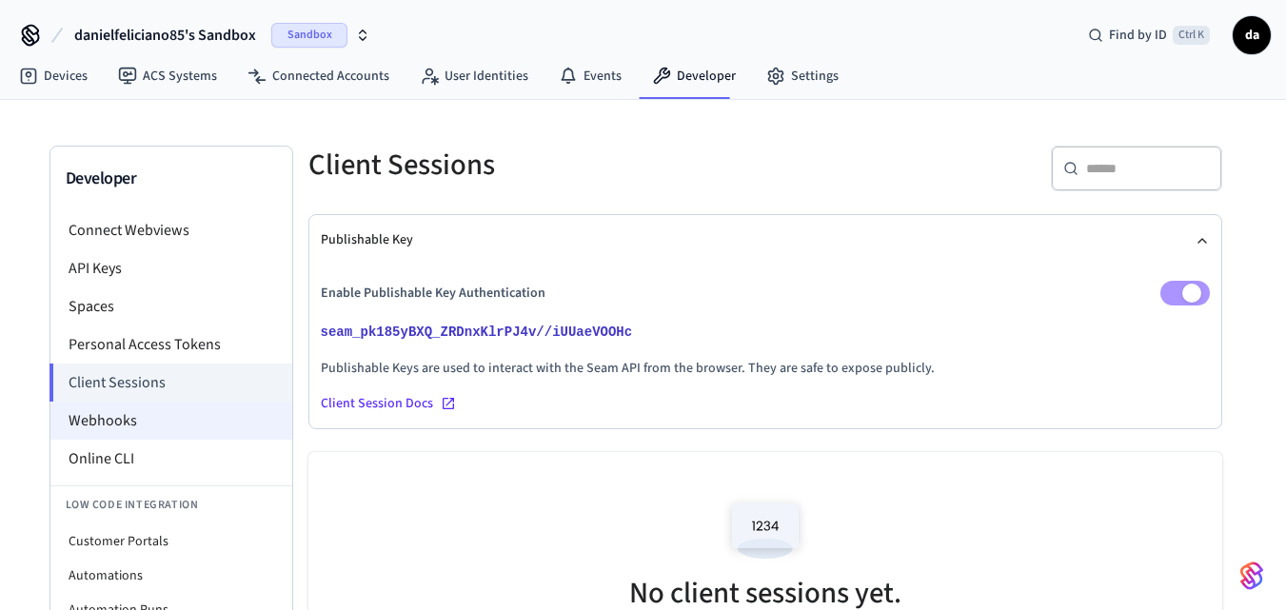
click at [118, 418] on li "Webhooks" at bounding box center [171, 421] width 242 height 38
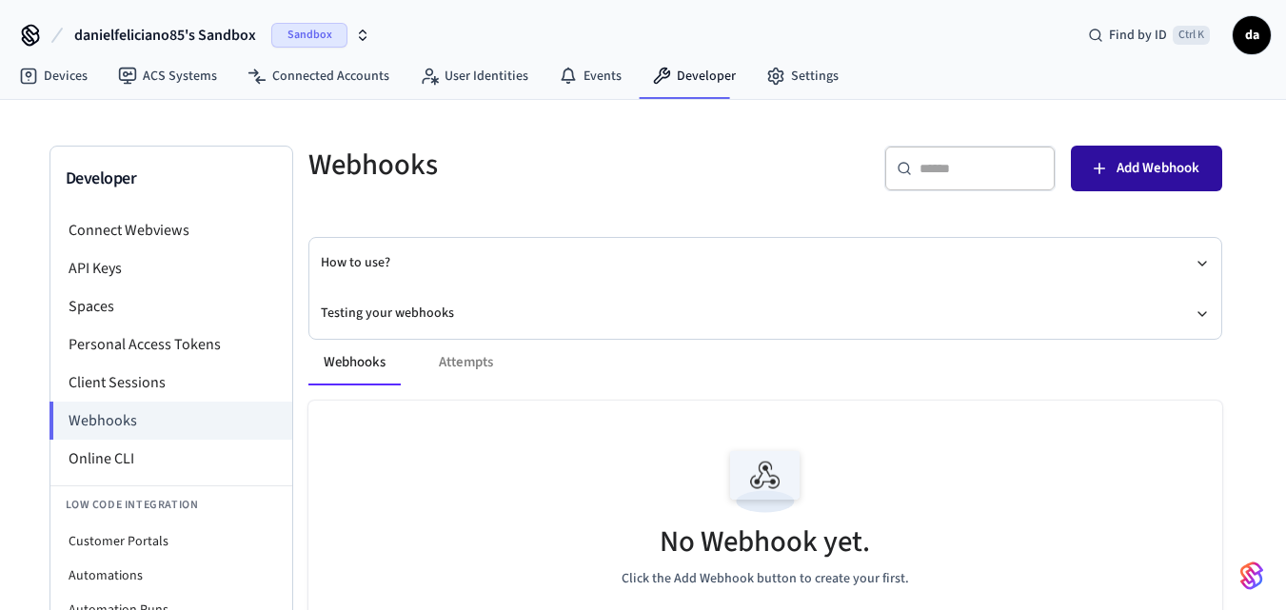
click at [1109, 165] on button "Add Webhook" at bounding box center [1145, 169] width 151 height 46
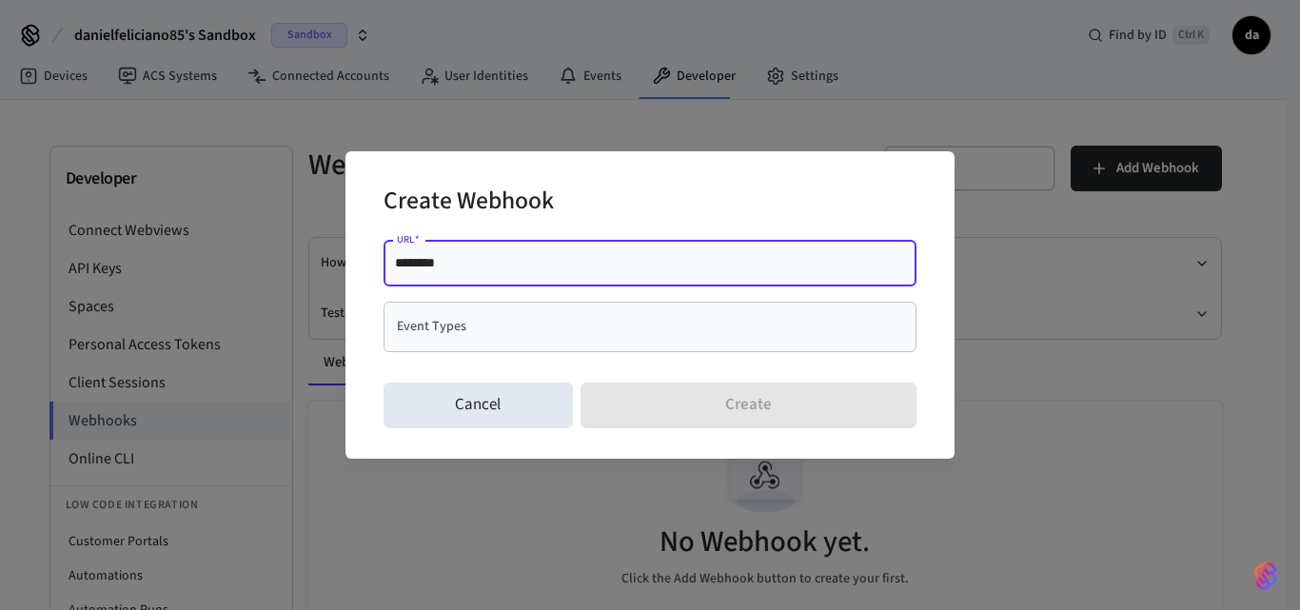
click at [639, 335] on input "Event Types" at bounding box center [635, 326] width 487 height 33
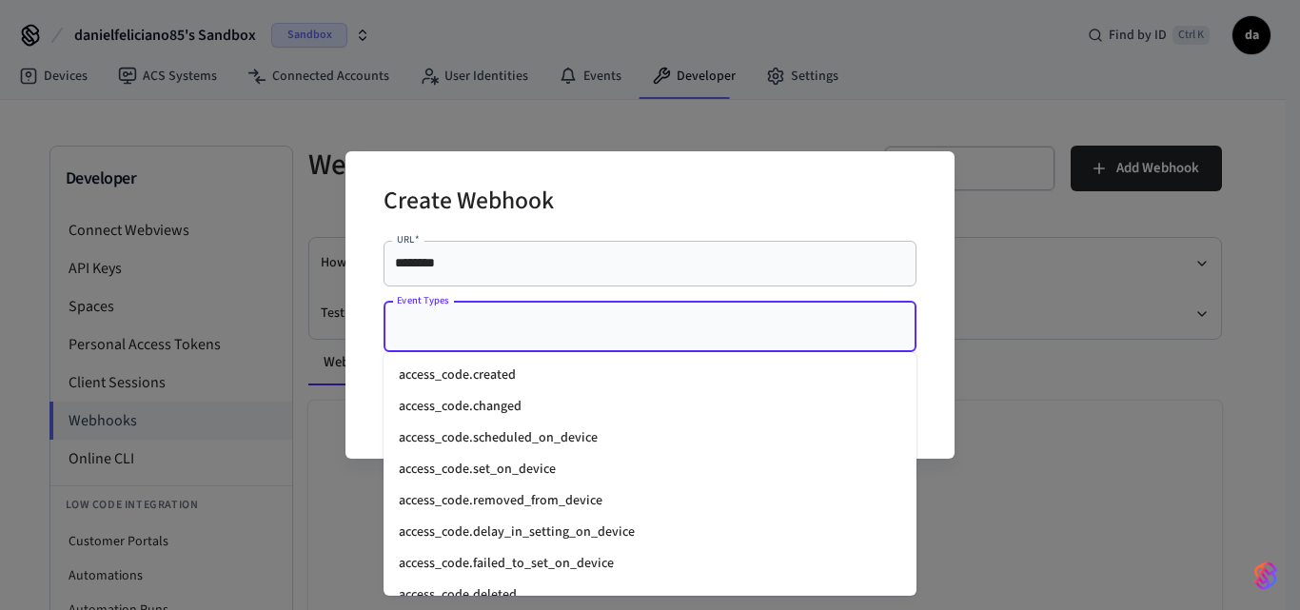
click at [497, 383] on li "access_code.created" at bounding box center [649, 375] width 533 height 31
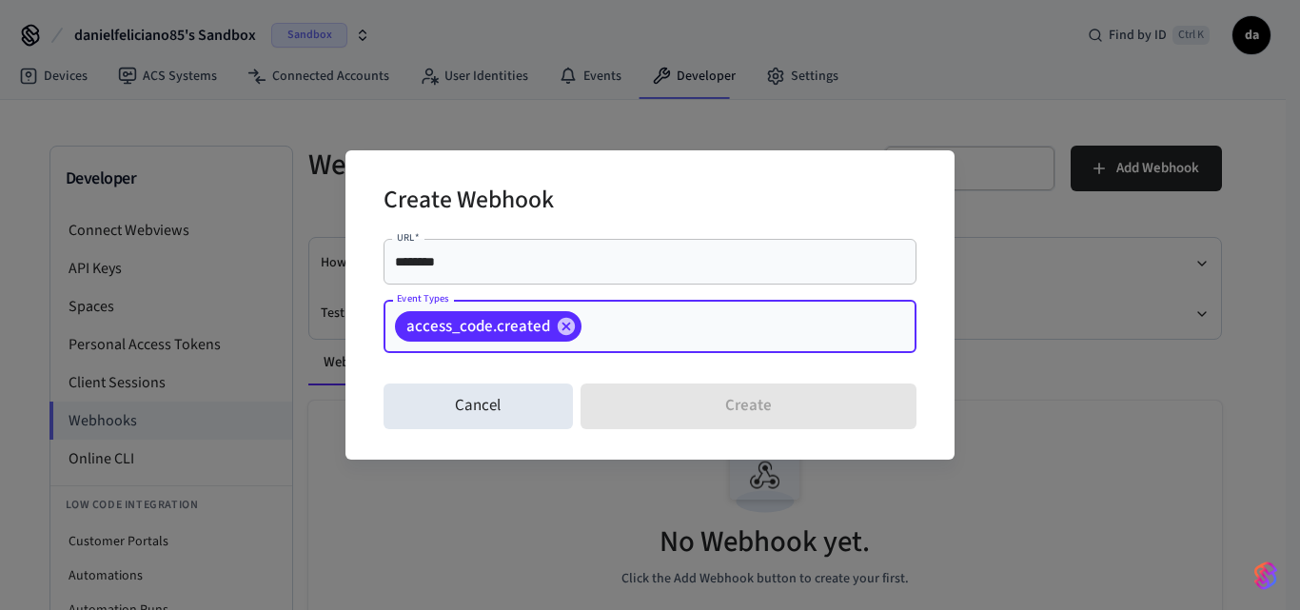
click at [611, 319] on input "Event Types" at bounding box center [719, 326] width 270 height 33
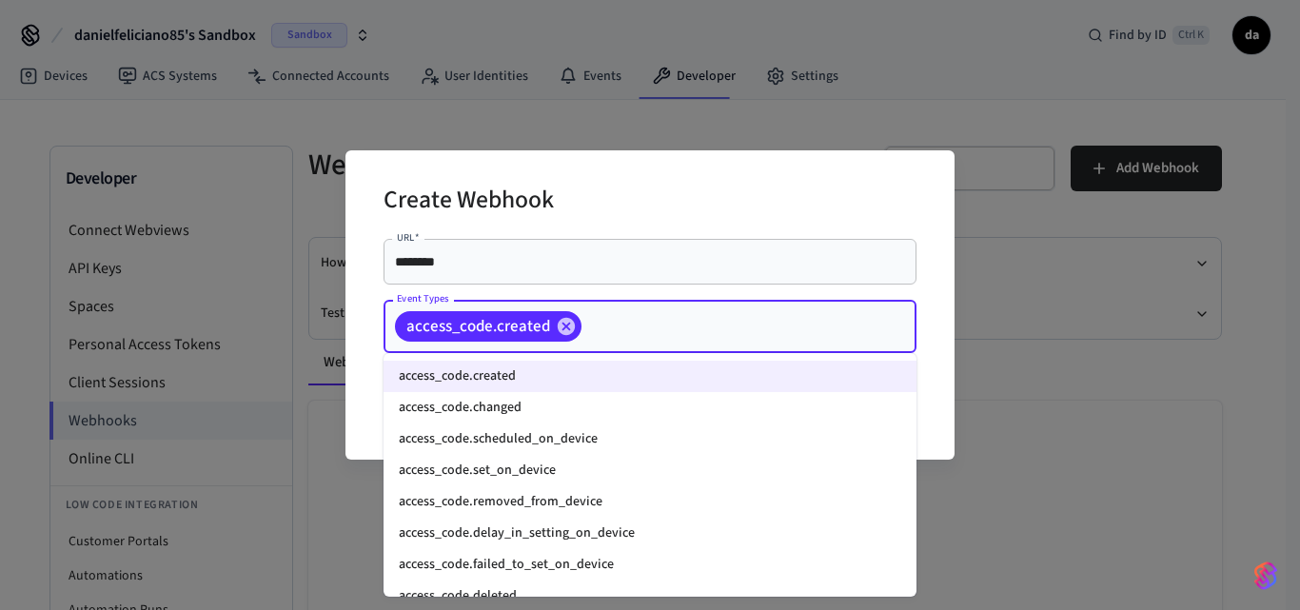
click at [539, 407] on li "access_code.changed" at bounding box center [649, 407] width 533 height 31
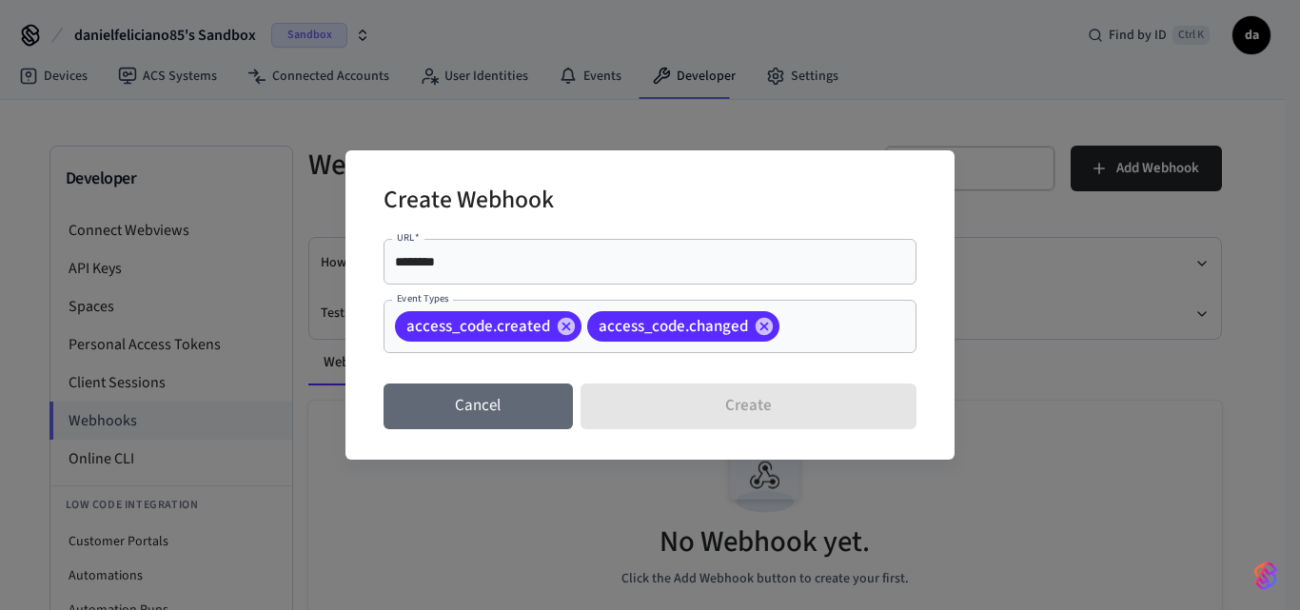
click at [532, 407] on button "Cancel" at bounding box center [477, 406] width 189 height 46
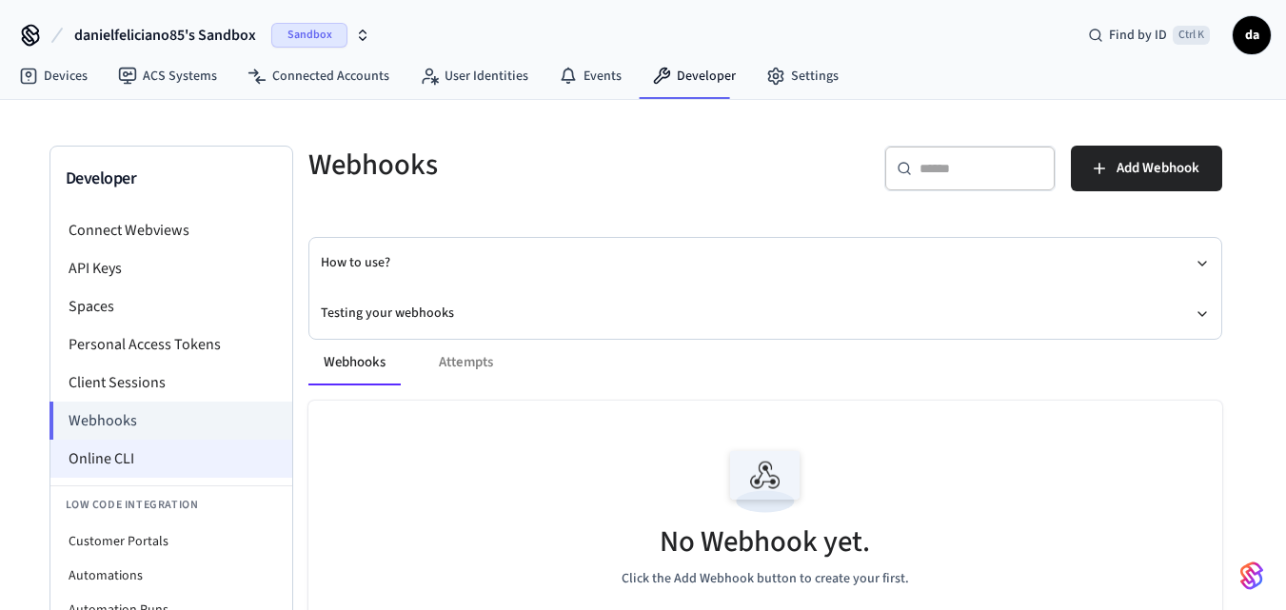
click at [138, 459] on li "Online CLI" at bounding box center [171, 459] width 242 height 38
click at [107, 452] on li "Online CLI" at bounding box center [171, 459] width 242 height 38
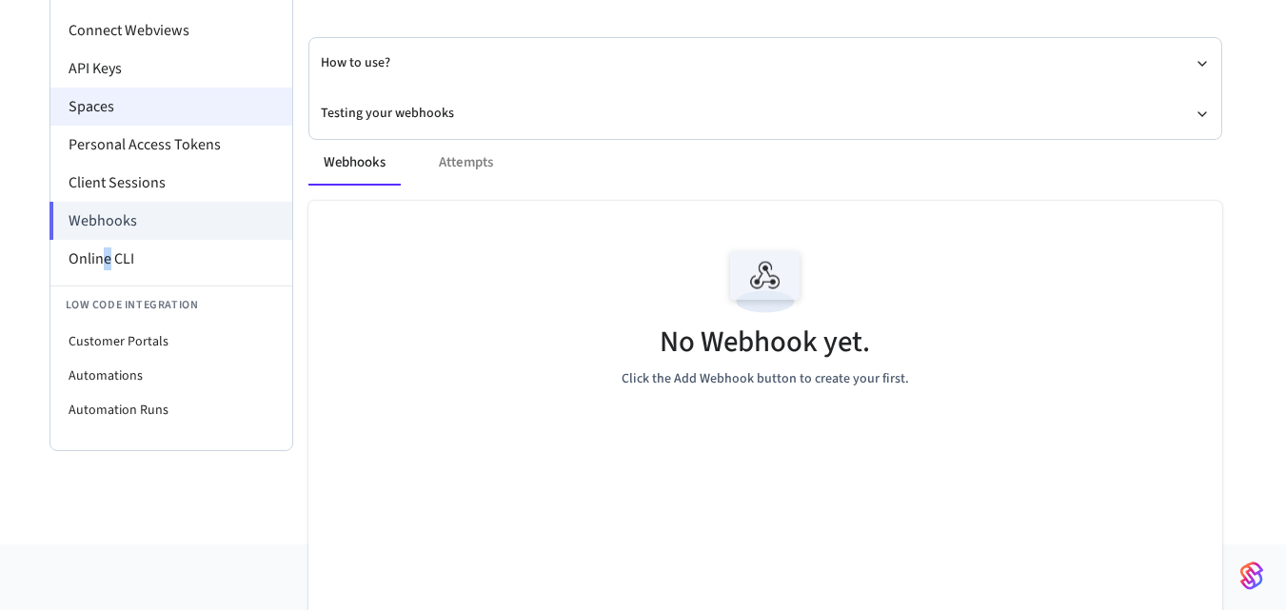
scroll to position [218, 0]
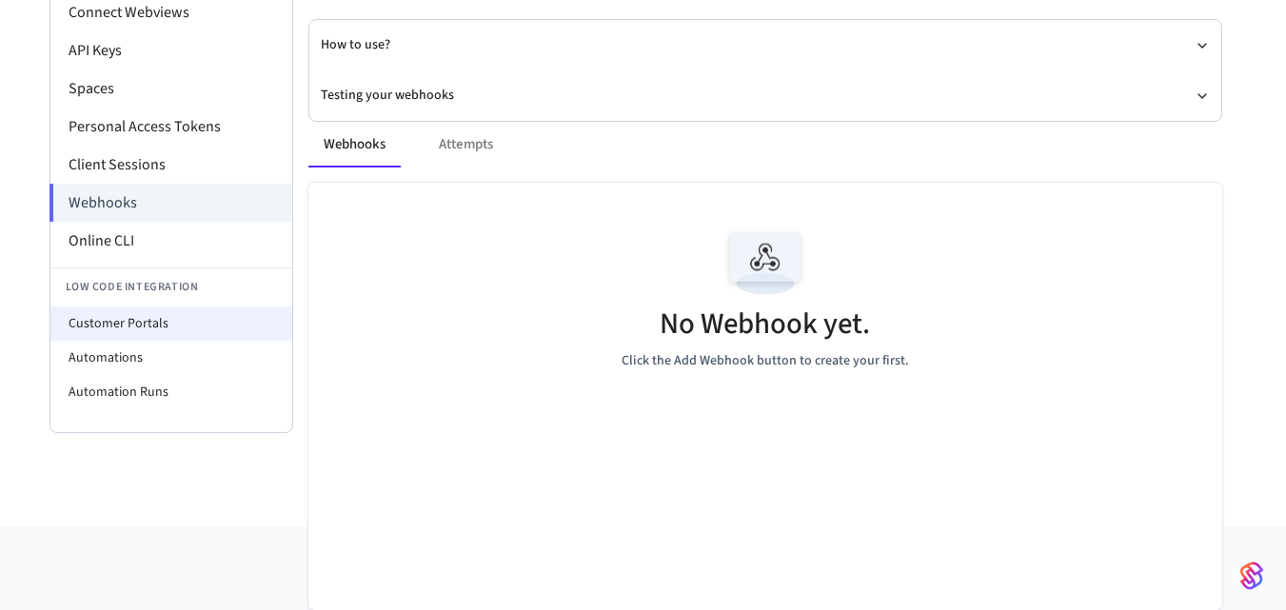
click at [143, 326] on li "Customer Portals" at bounding box center [171, 323] width 242 height 34
select select "**********"
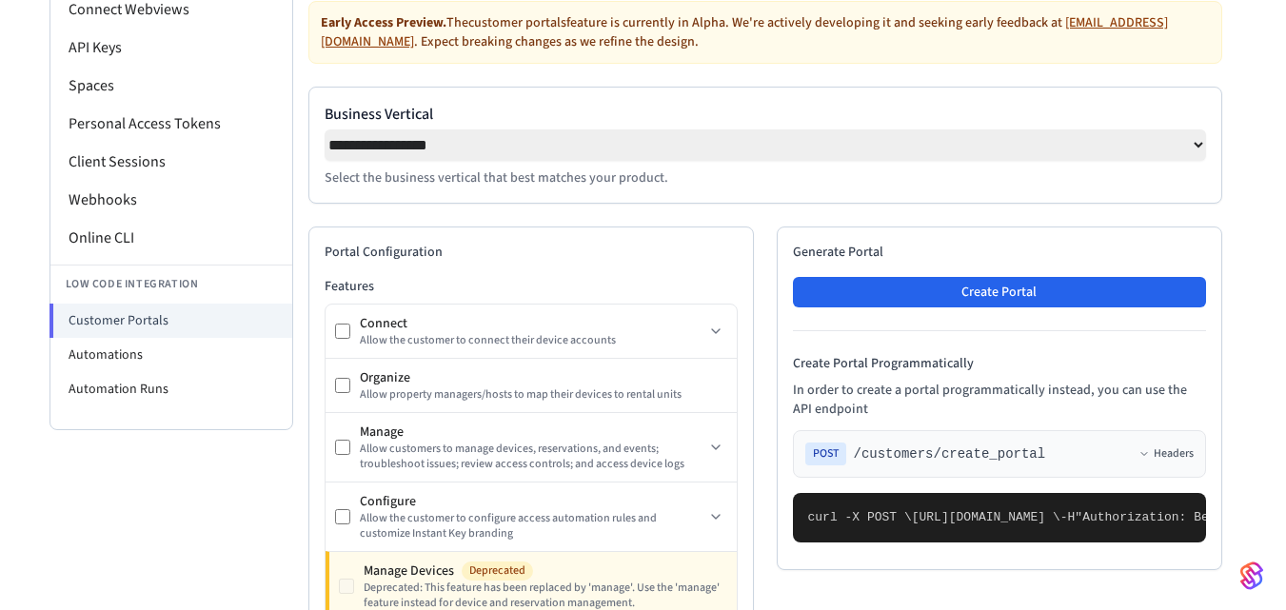
scroll to position [213, 0]
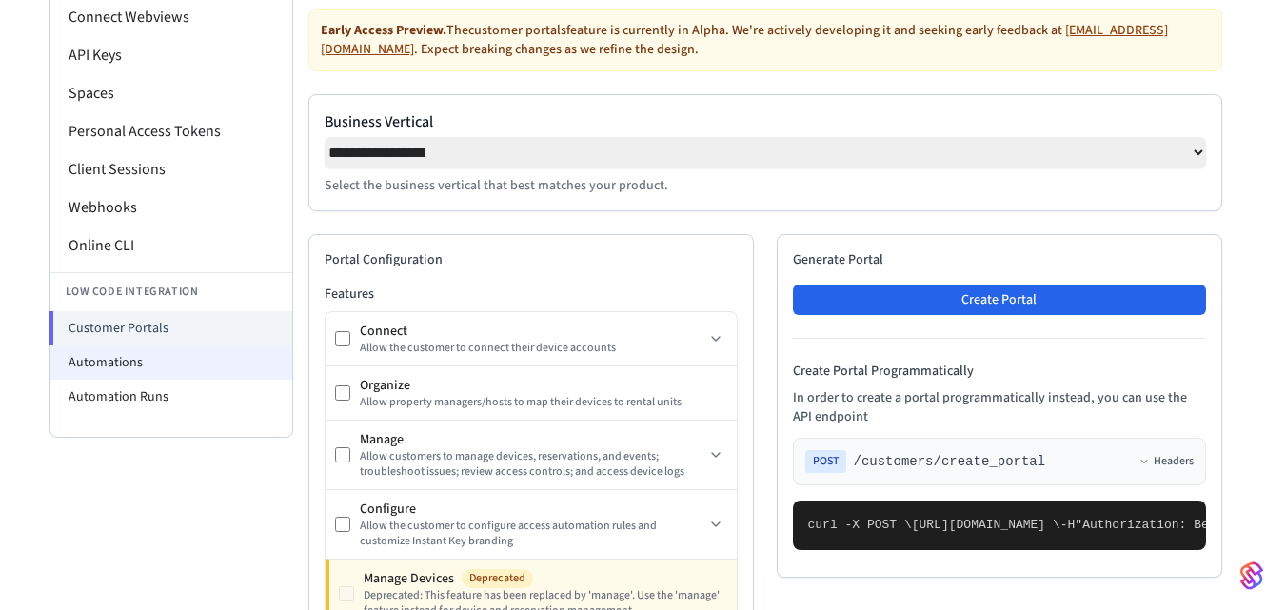
click at [134, 363] on li "Automations" at bounding box center [171, 362] width 242 height 34
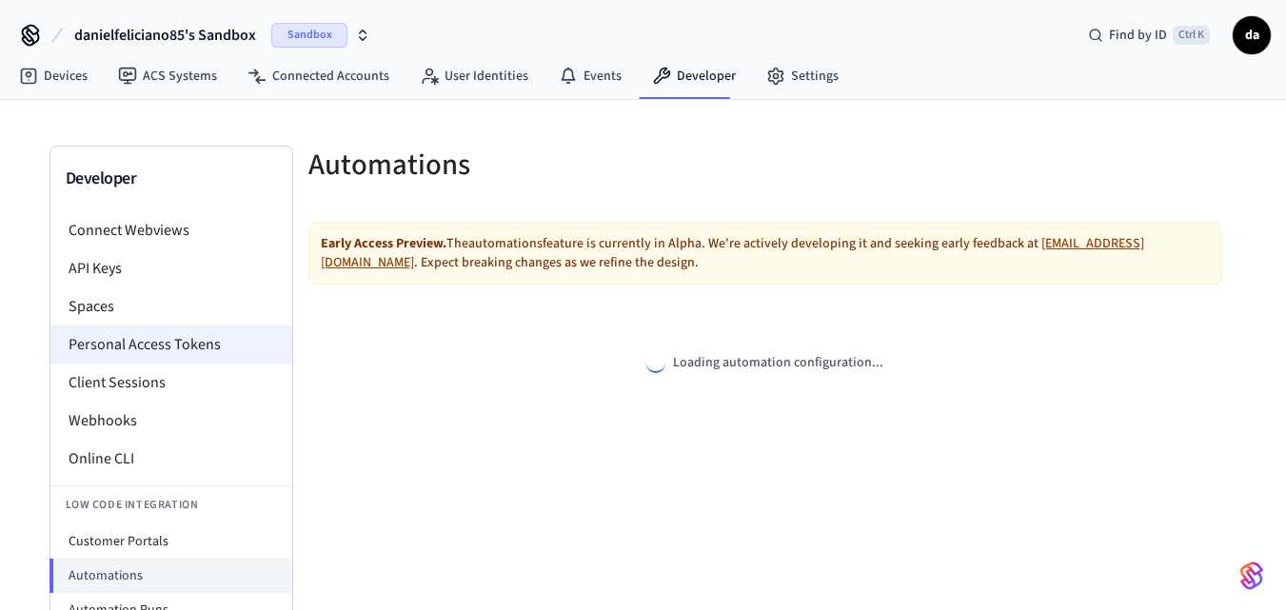
select select "**********"
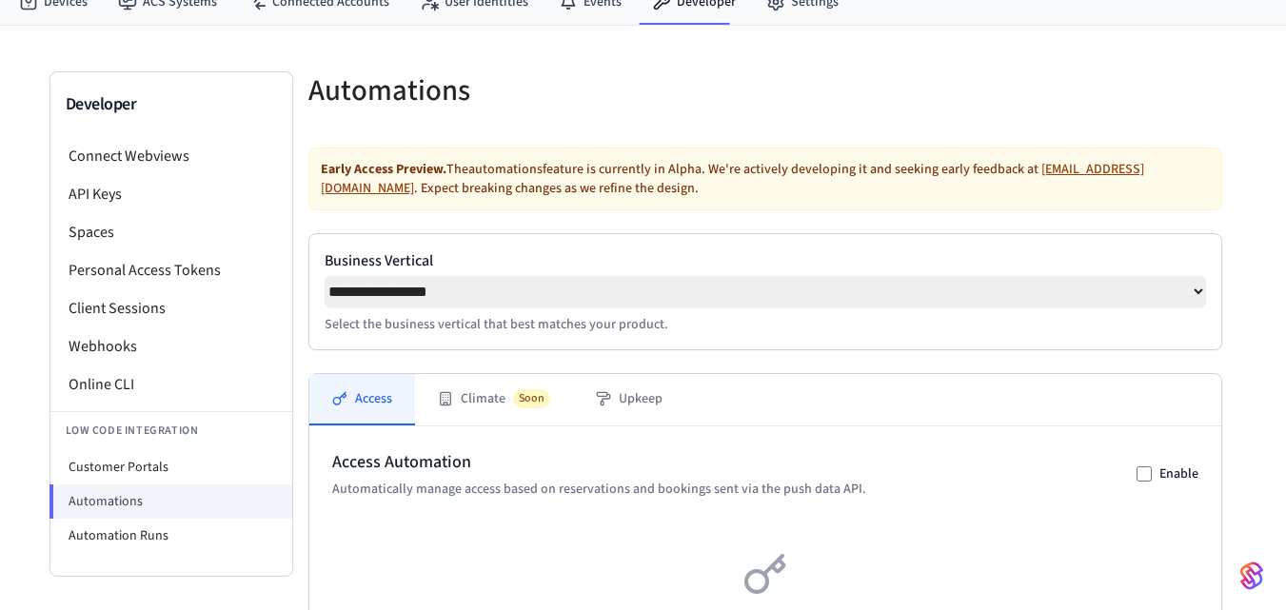
scroll to position [114, 0]
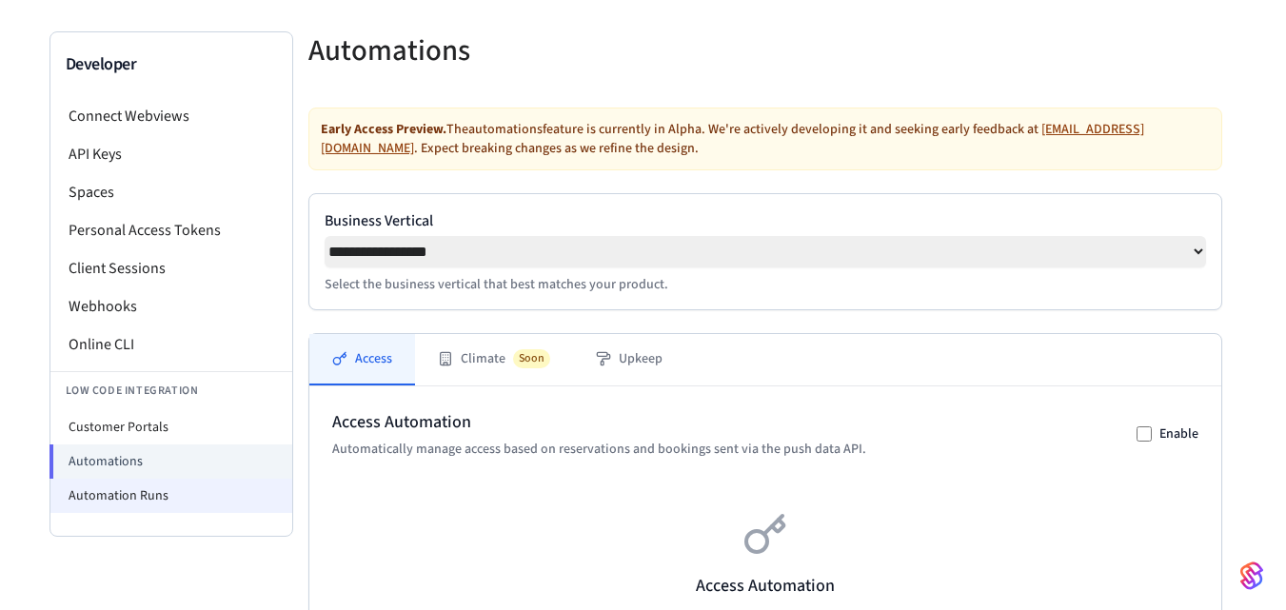
click at [114, 504] on li "Automation Runs" at bounding box center [171, 496] width 242 height 34
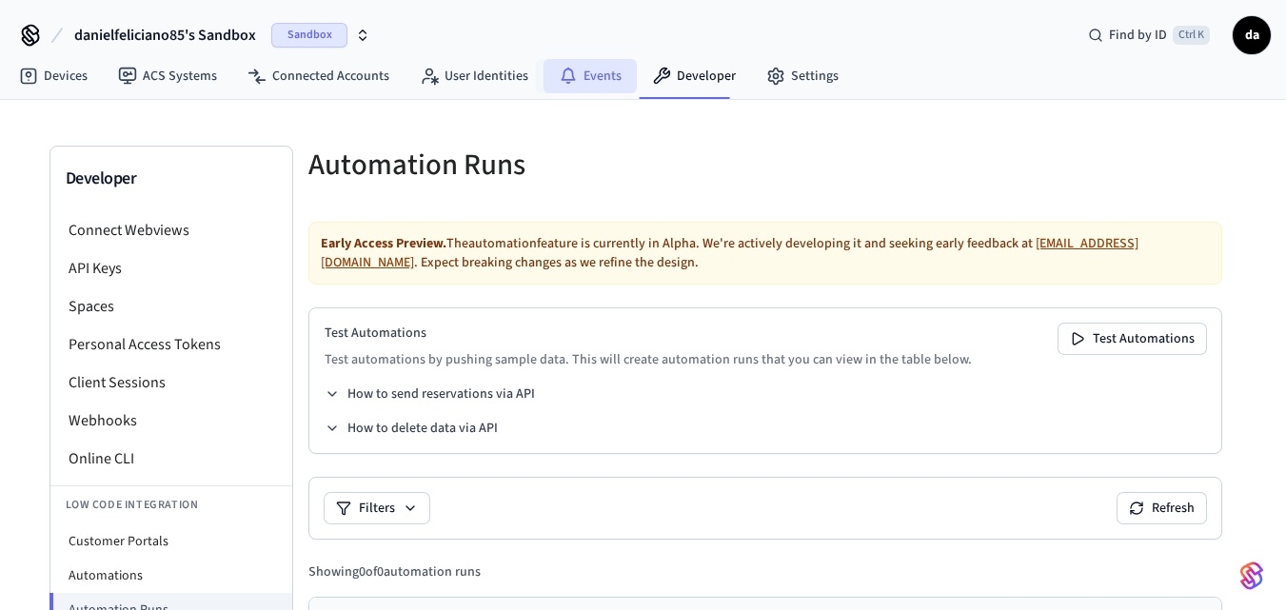
click at [594, 66] on link "Events" at bounding box center [589, 76] width 93 height 34
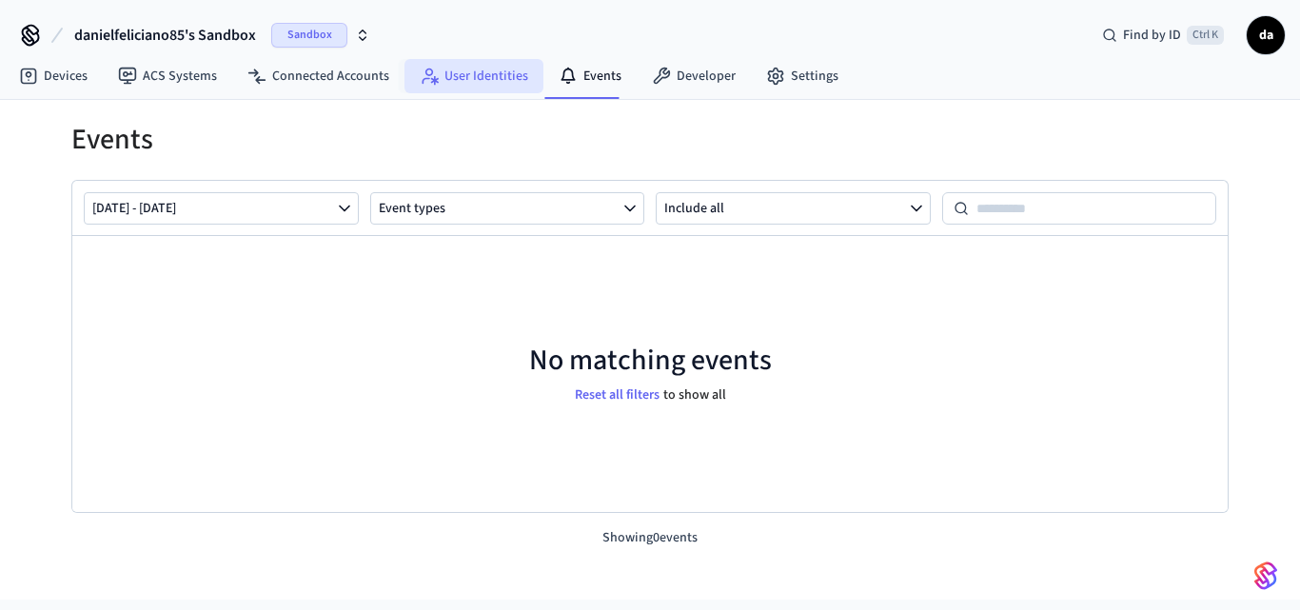
click at [461, 81] on link "User Identities" at bounding box center [473, 76] width 139 height 34
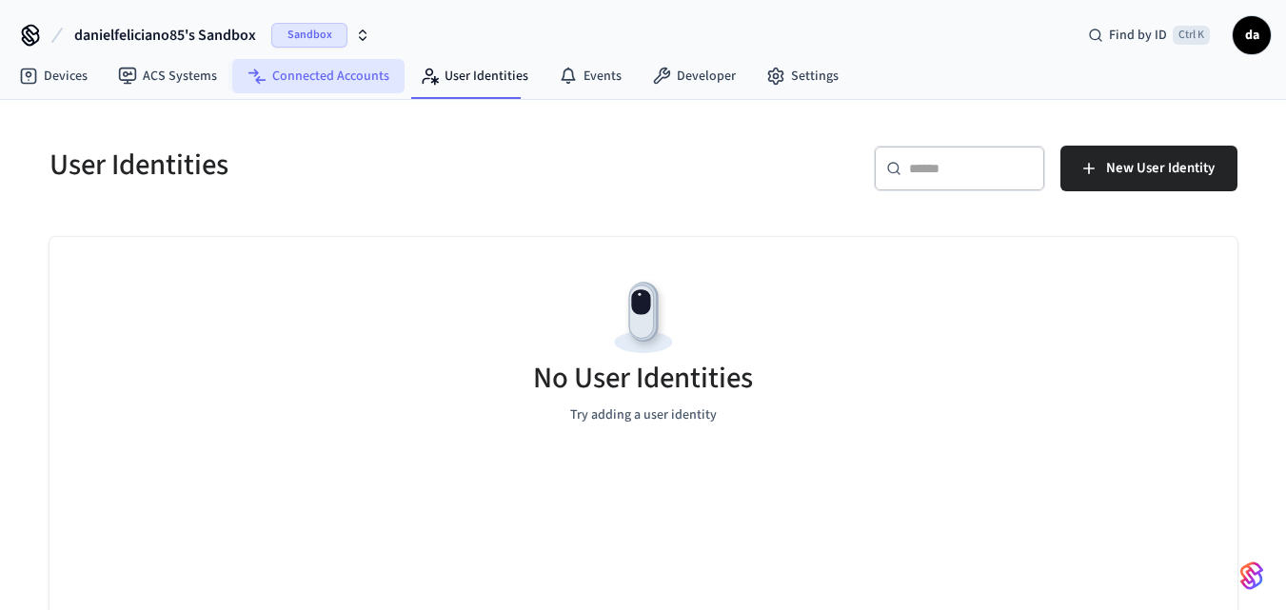
click at [344, 79] on link "Connected Accounts" at bounding box center [318, 76] width 172 height 34
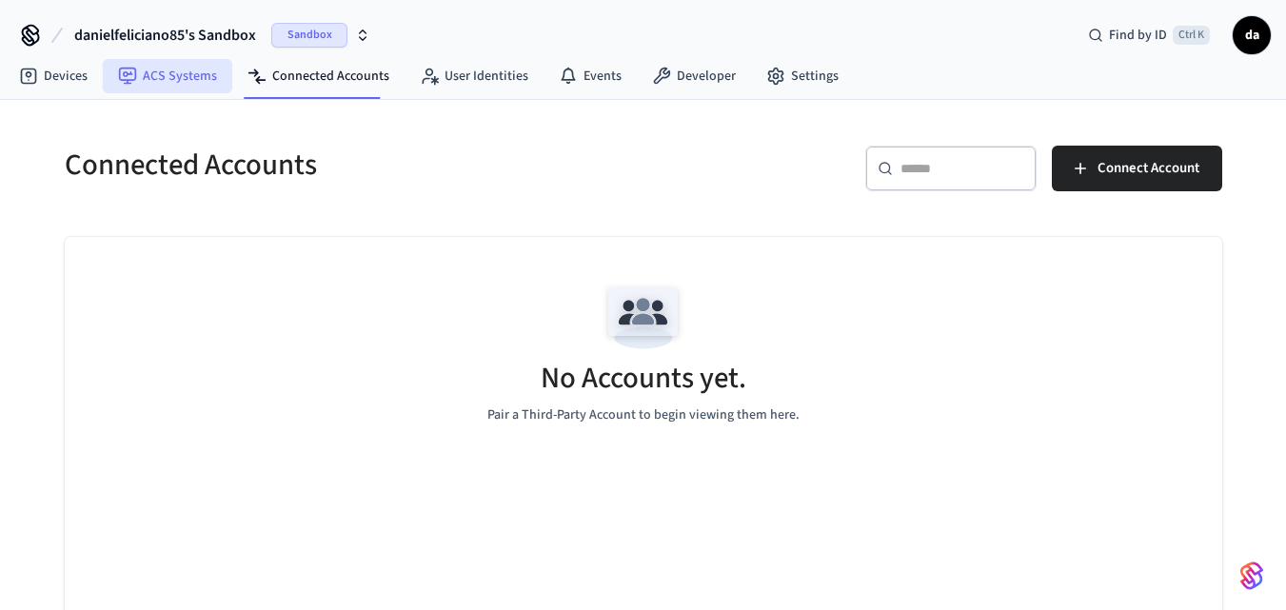
click at [172, 78] on link "ACS Systems" at bounding box center [167, 76] width 129 height 34
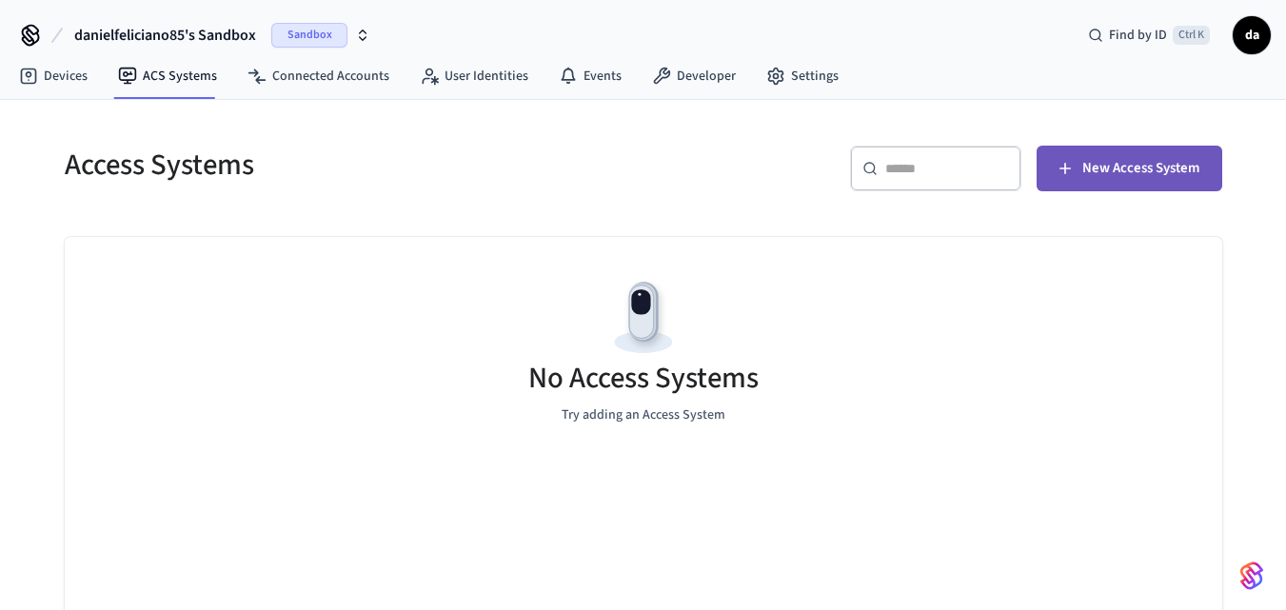
click at [1137, 176] on span "New Access System" at bounding box center [1140, 168] width 117 height 25
